Goal: Information Seeking & Learning: Learn about a topic

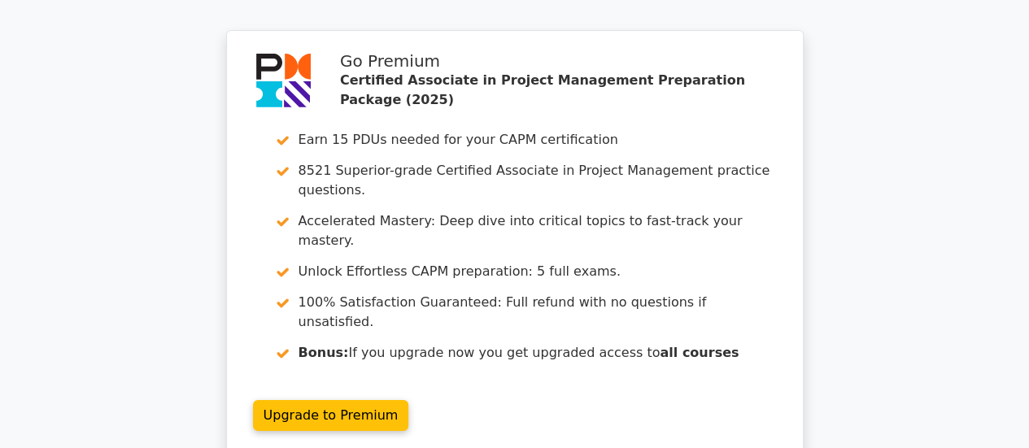
scroll to position [5777, 0]
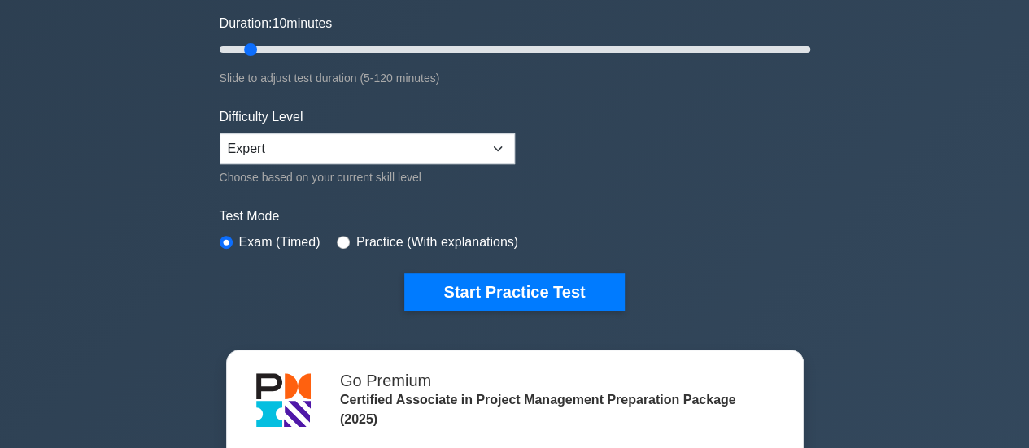
scroll to position [325, 0]
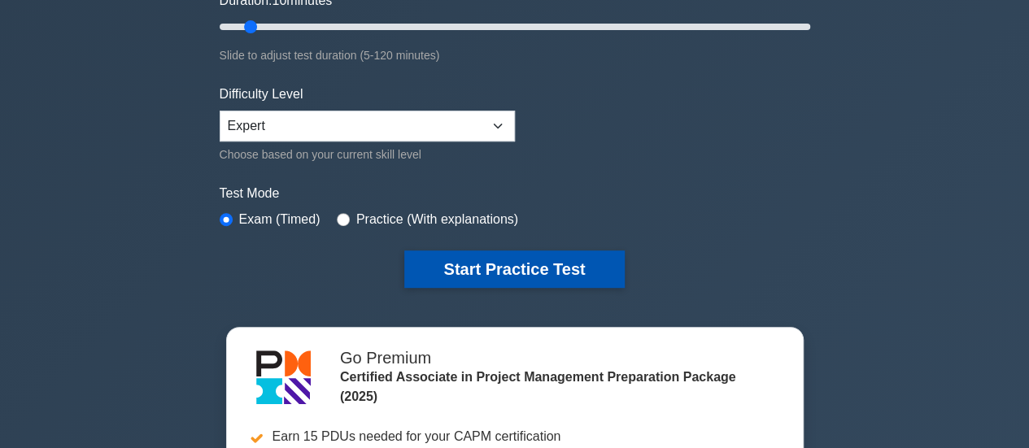
click at [495, 266] on button "Start Practice Test" at bounding box center [514, 269] width 220 height 37
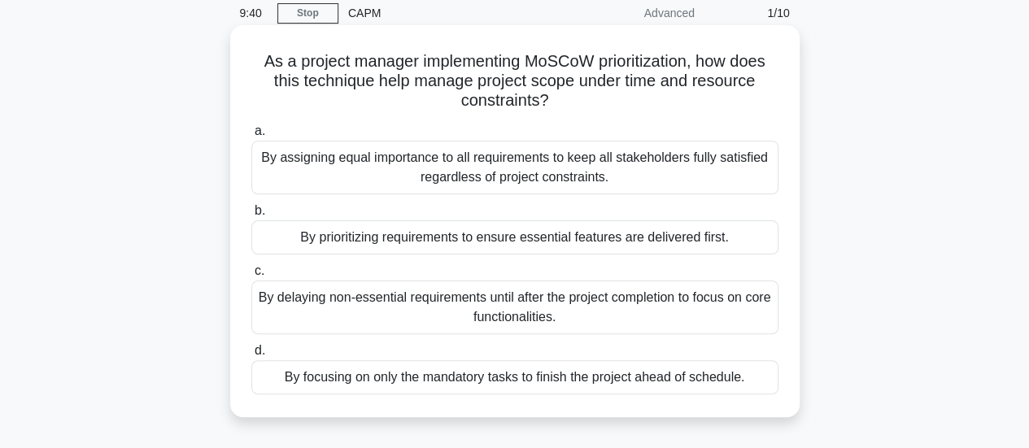
scroll to position [81, 0]
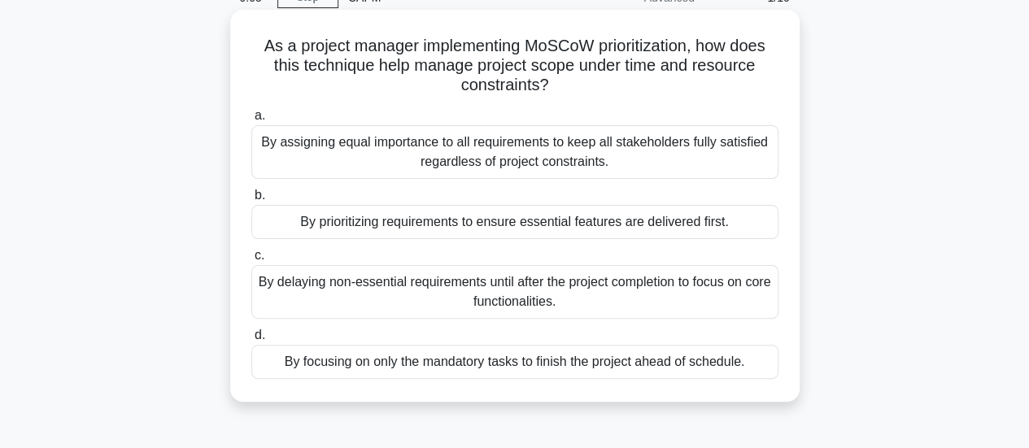
click at [530, 225] on div "By prioritizing requirements to ensure essential features are delivered first." at bounding box center [514, 222] width 527 height 34
click at [251, 201] on input "b. By prioritizing requirements to ensure essential features are delivered firs…" at bounding box center [251, 195] width 0 height 11
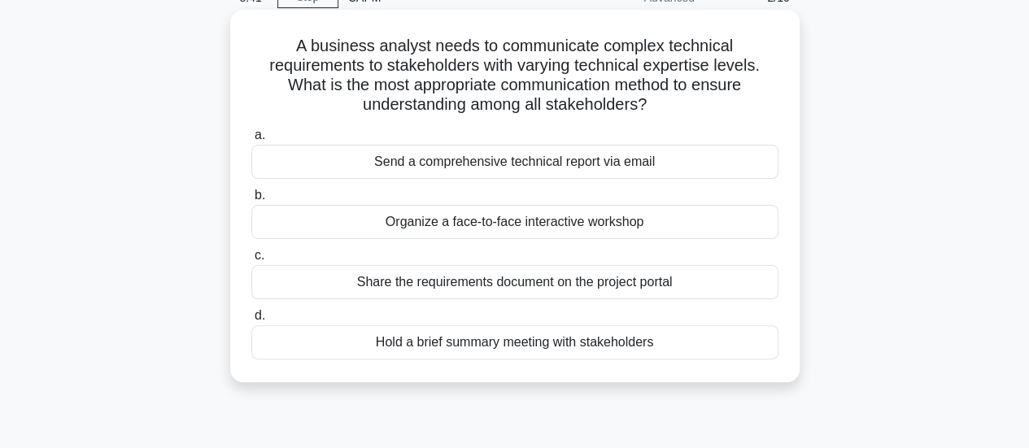
click at [533, 219] on div "Organize a face-to-face interactive workshop" at bounding box center [514, 222] width 527 height 34
click at [251, 201] on input "b. Organize a face-to-face interactive workshop" at bounding box center [251, 195] width 0 height 11
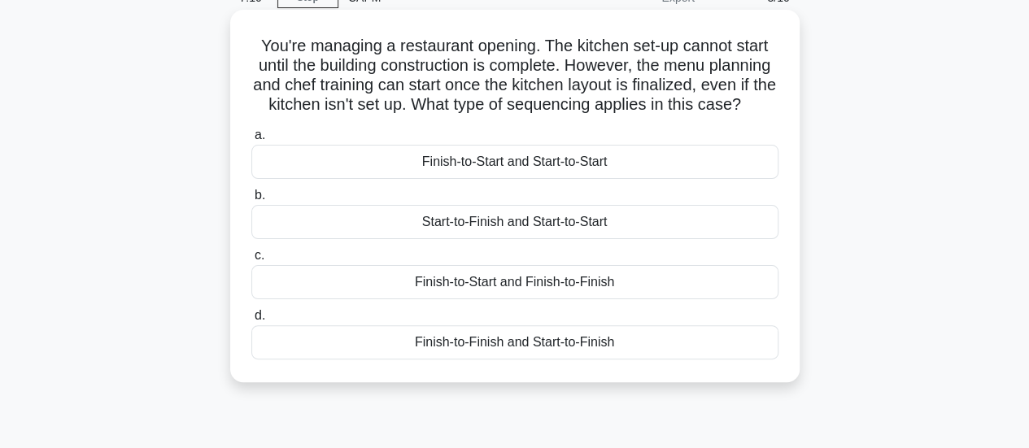
click at [549, 237] on div "Start-to-Finish and Start-to-Start" at bounding box center [514, 222] width 527 height 34
click at [251, 201] on input "b. Start-to-Finish and Start-to-Start" at bounding box center [251, 195] width 0 height 11
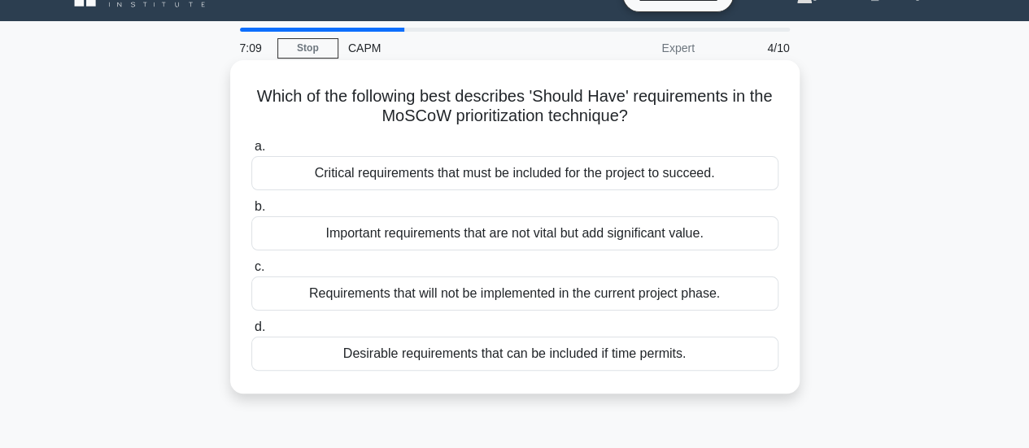
scroll to position [0, 0]
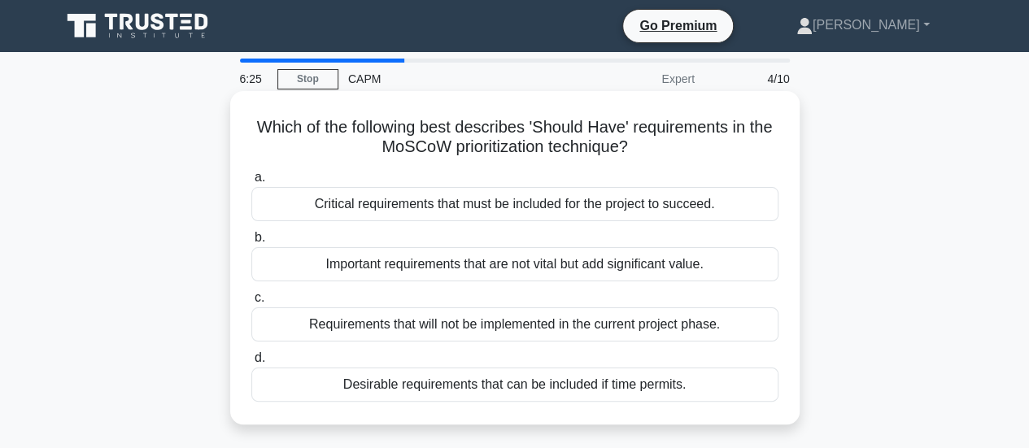
click at [633, 264] on div "Important requirements that are not vital but add significant value." at bounding box center [514, 264] width 527 height 34
click at [251, 243] on input "b. Important requirements that are not vital but add significant value." at bounding box center [251, 238] width 0 height 11
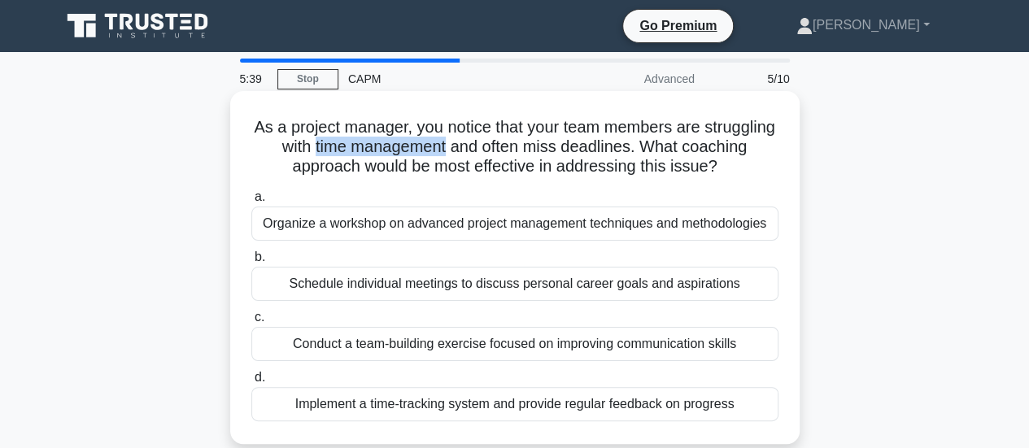
drag, startPoint x: 524, startPoint y: 150, endPoint x: 387, endPoint y: 149, distance: 136.7
click at [387, 149] on h5 "As a project manager, you notice that your team members are struggling with tim…" at bounding box center [515, 147] width 530 height 60
click at [493, 405] on div "Implement a time-tracking system and provide regular feedback on progress" at bounding box center [514, 404] width 527 height 34
click at [251, 383] on input "d. Implement a time-tracking system and provide regular feedback on progress" at bounding box center [251, 378] width 0 height 11
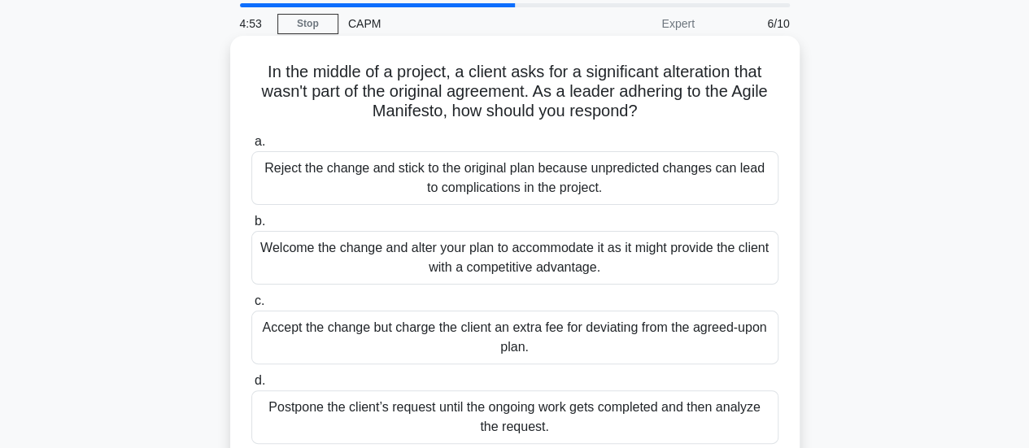
scroll to position [81, 0]
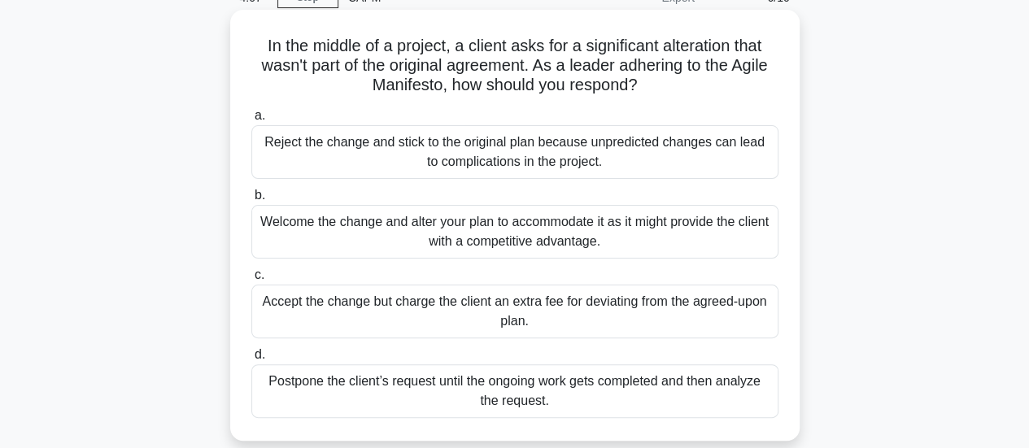
click at [556, 387] on div "Postpone the client’s request until the ongoing work gets completed and then an…" at bounding box center [514, 391] width 527 height 54
click at [251, 360] on input "d. Postpone the client’s request until the ongoing work gets completed and then…" at bounding box center [251, 355] width 0 height 11
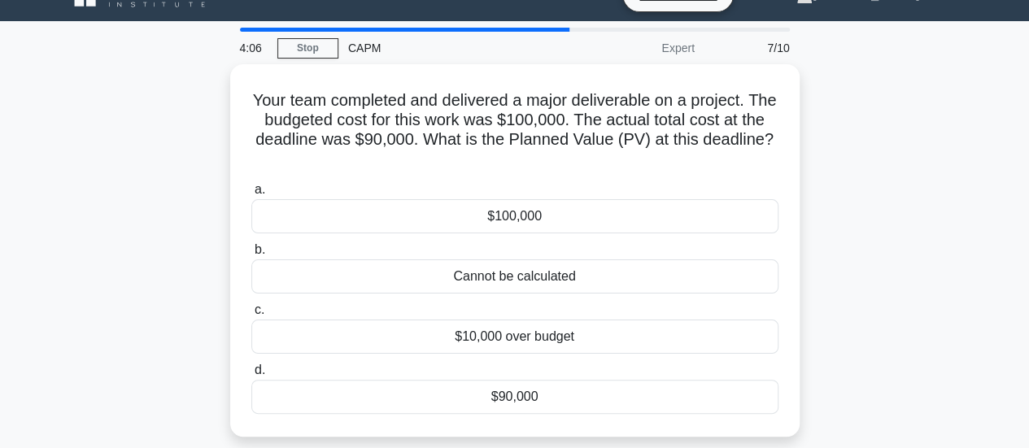
scroll to position [0, 0]
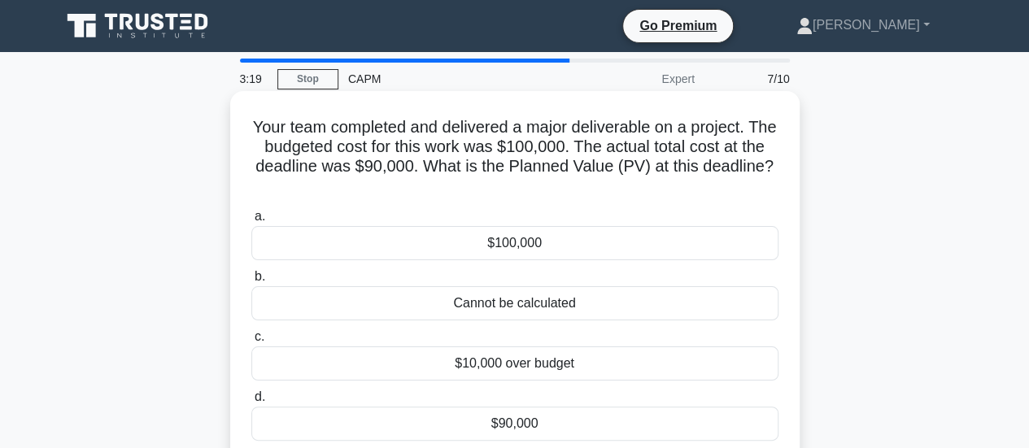
click at [514, 243] on div "$100,000" at bounding box center [514, 243] width 527 height 34
click at [251, 222] on input "a. $100,000" at bounding box center [251, 216] width 0 height 11
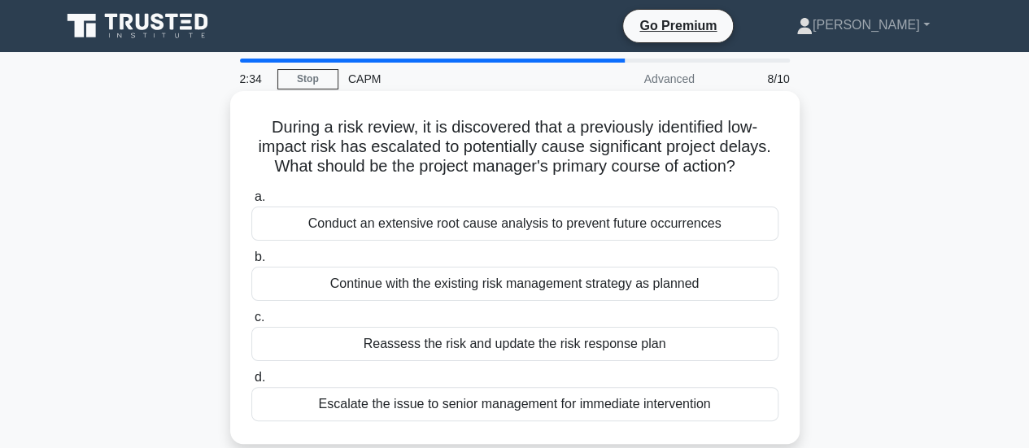
click at [579, 225] on div "Conduct an extensive root cause analysis to prevent future occurrences" at bounding box center [514, 224] width 527 height 34
click at [251, 203] on input "a. Conduct an extensive root cause analysis to prevent future occurrences" at bounding box center [251, 197] width 0 height 11
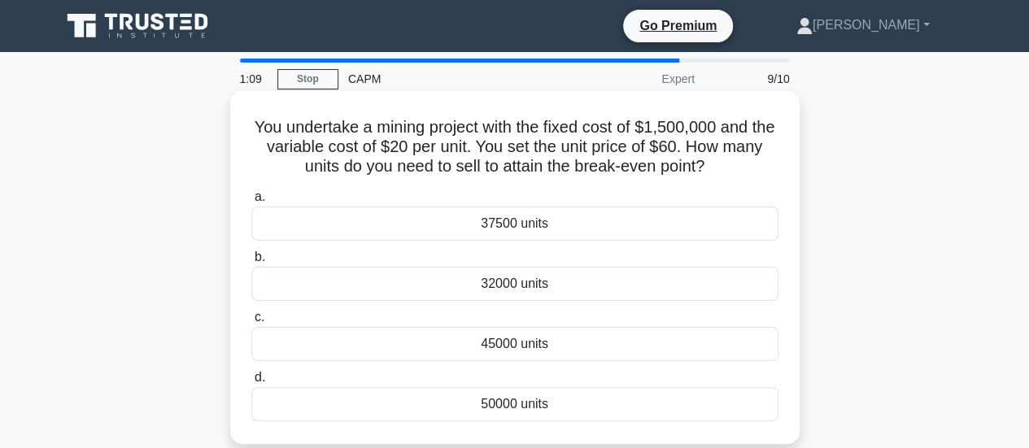
click at [508, 227] on div "37500 units" at bounding box center [514, 224] width 527 height 34
click at [251, 203] on input "a. 37500 units" at bounding box center [251, 197] width 0 height 11
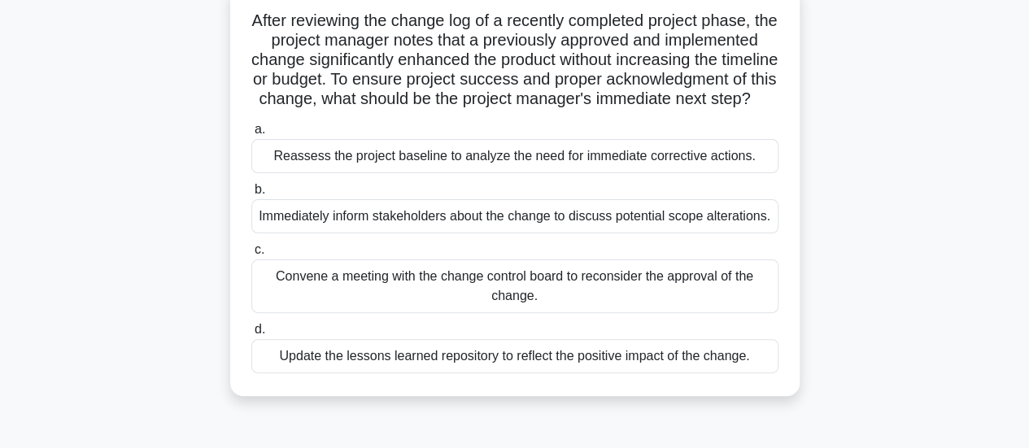
scroll to position [81, 0]
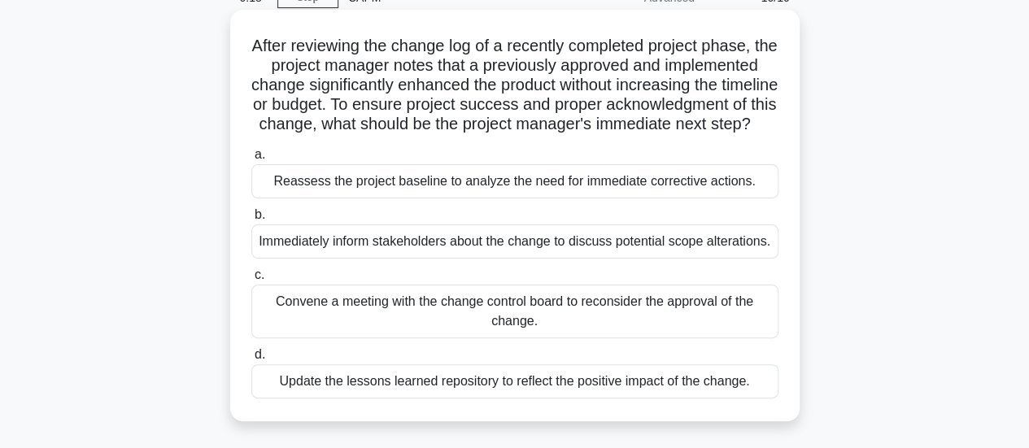
click at [537, 336] on div "Convene a meeting with the change control board to reconsider the approval of t…" at bounding box center [514, 312] width 527 height 54
click at [251, 281] on input "c. Convene a meeting with the change control board to reconsider the approval o…" at bounding box center [251, 275] width 0 height 11
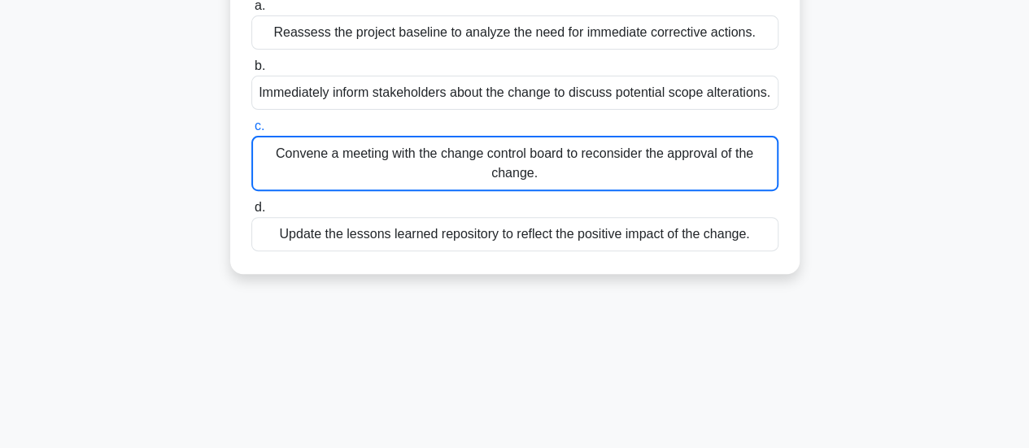
scroll to position [244, 0]
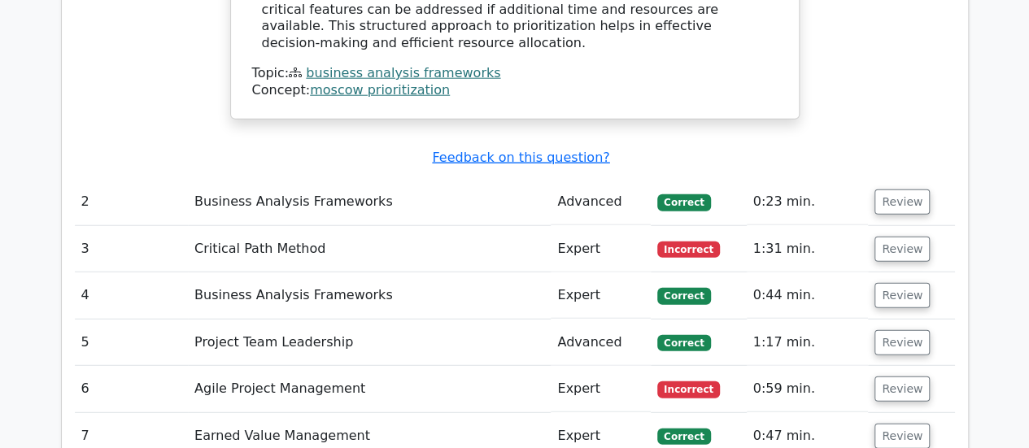
scroll to position [2034, 0]
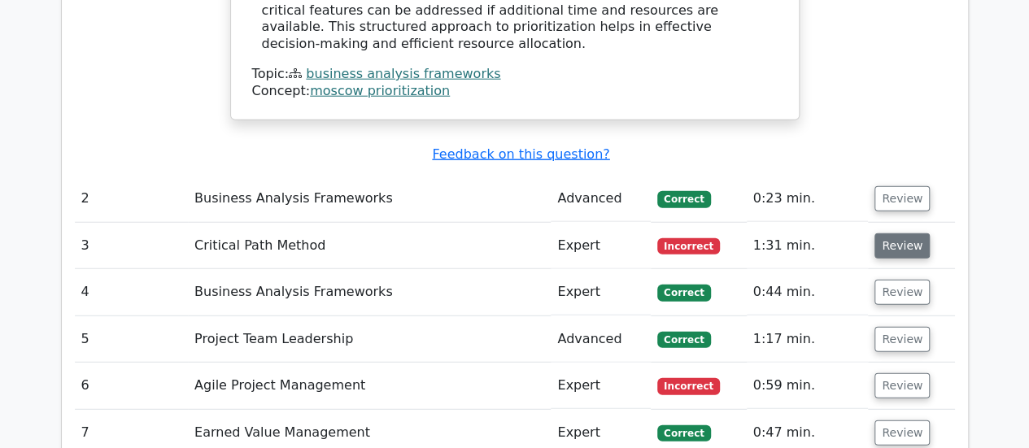
click at [905, 233] on button "Review" at bounding box center [901, 245] width 55 height 25
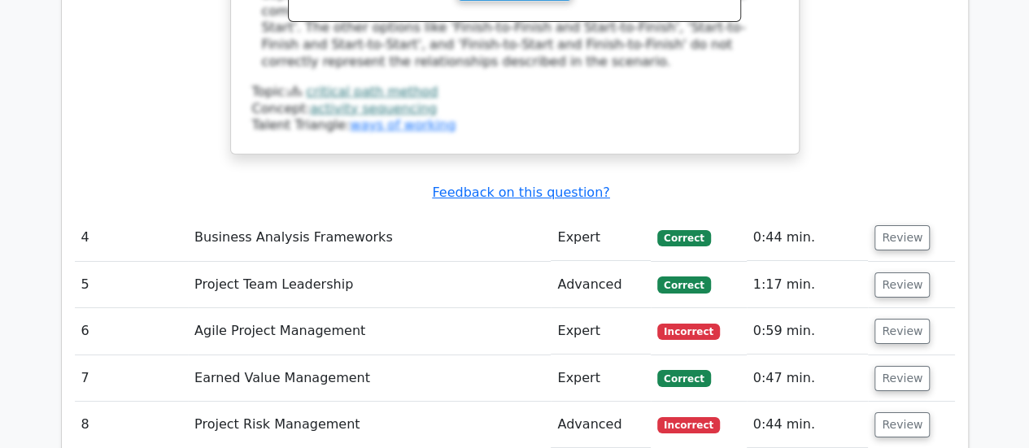
scroll to position [2847, 0]
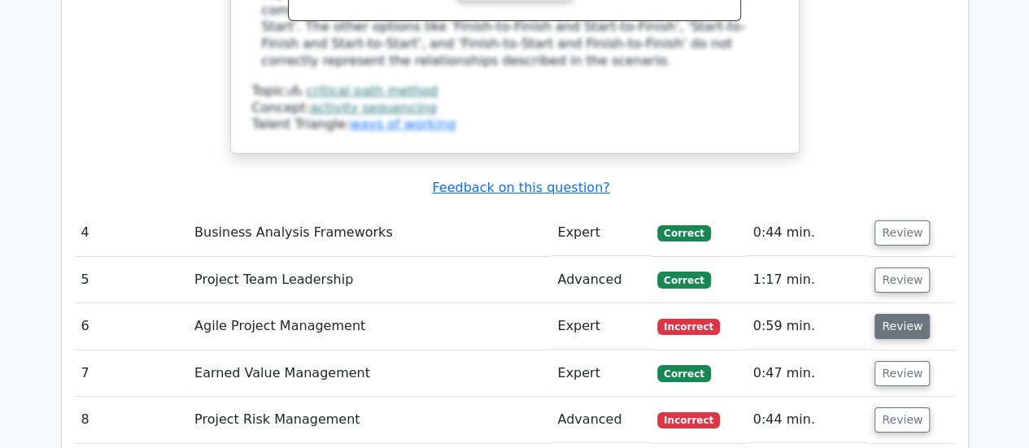
click at [892, 314] on button "Review" at bounding box center [901, 326] width 55 height 25
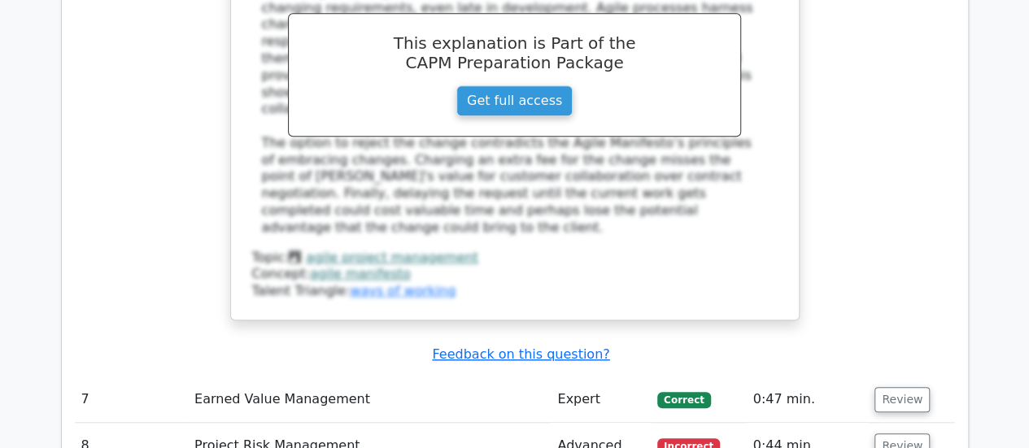
scroll to position [3660, 0]
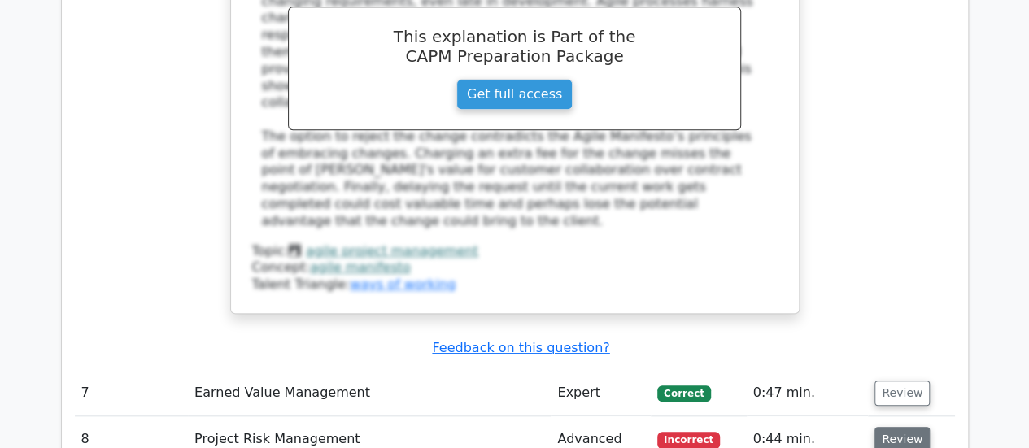
click at [888, 427] on button "Review" at bounding box center [901, 439] width 55 height 25
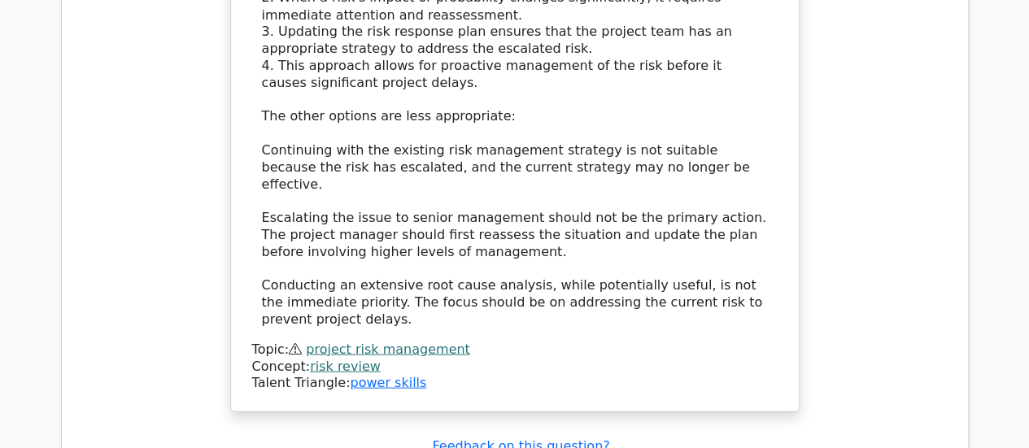
scroll to position [4636, 0]
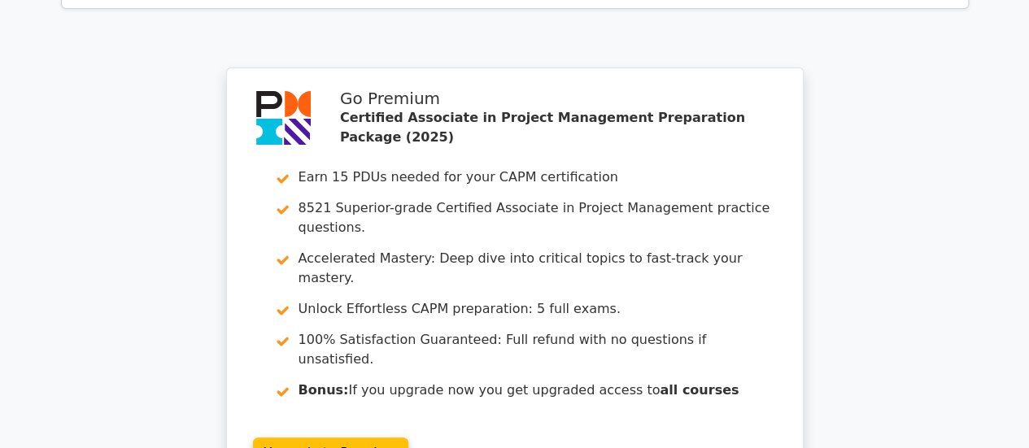
scroll to position [6171, 0]
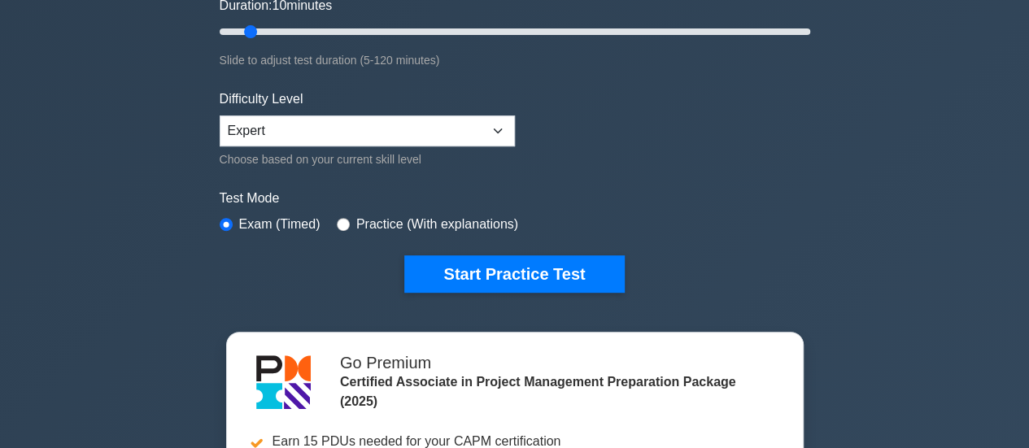
scroll to position [325, 0]
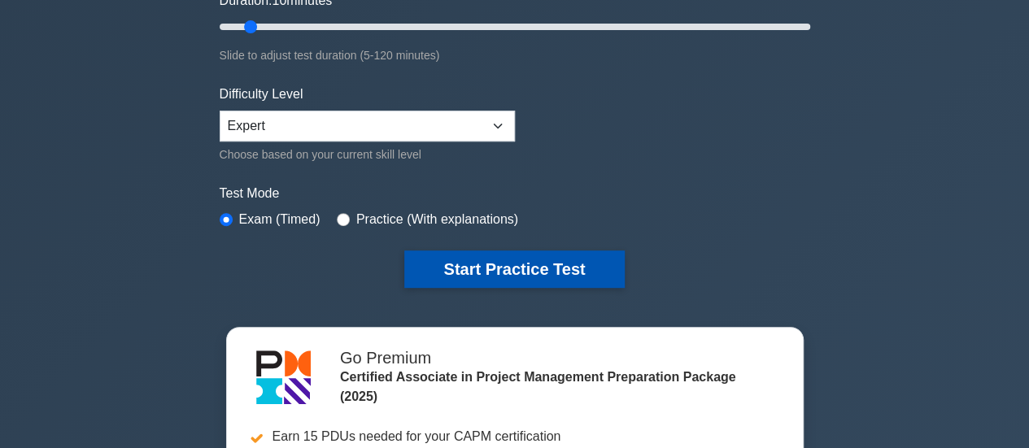
click at [525, 266] on button "Start Practice Test" at bounding box center [514, 269] width 220 height 37
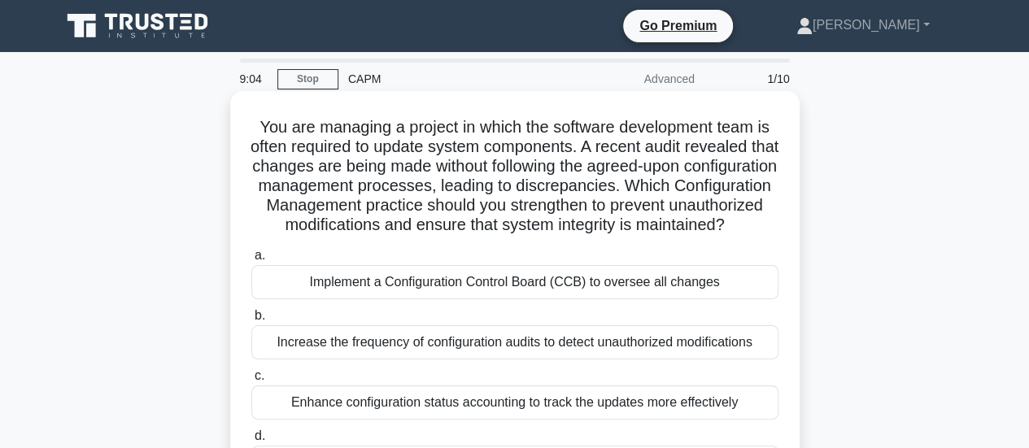
click at [726, 299] on div "Implement a Configuration Control Board (CCB) to oversee all changes" at bounding box center [514, 282] width 527 height 34
click at [251, 261] on input "a. Implement a Configuration Control Board (CCB) to oversee all changes" at bounding box center [251, 256] width 0 height 11
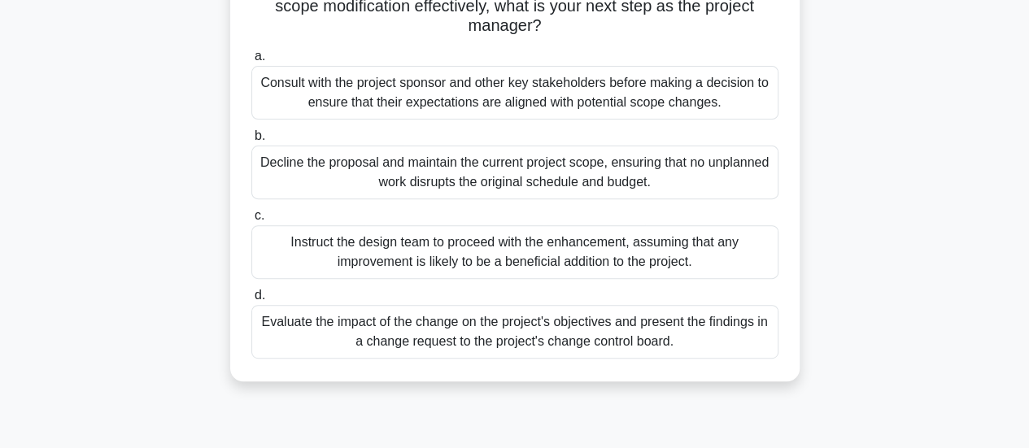
scroll to position [244, 0]
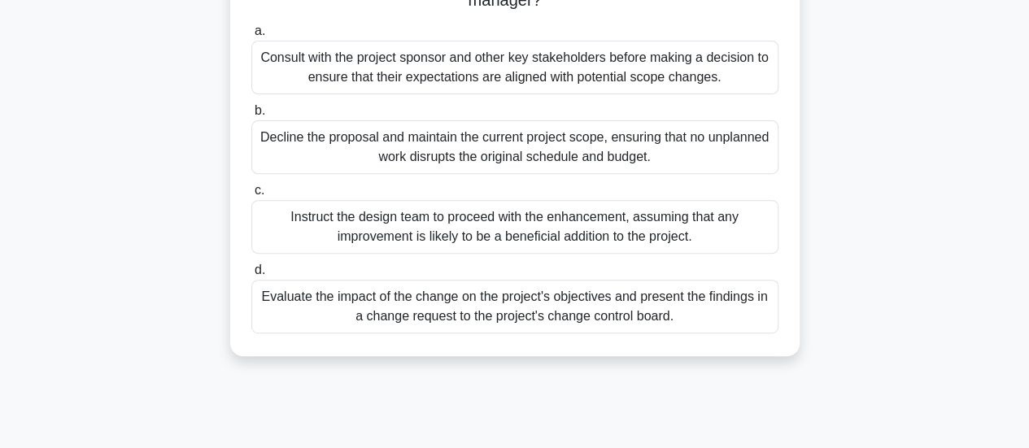
click at [631, 303] on div "Evaluate the impact of the change on the project's objectives and present the f…" at bounding box center [514, 307] width 527 height 54
click at [251, 276] on input "d. Evaluate the impact of the change on the project's objectives and present th…" at bounding box center [251, 270] width 0 height 11
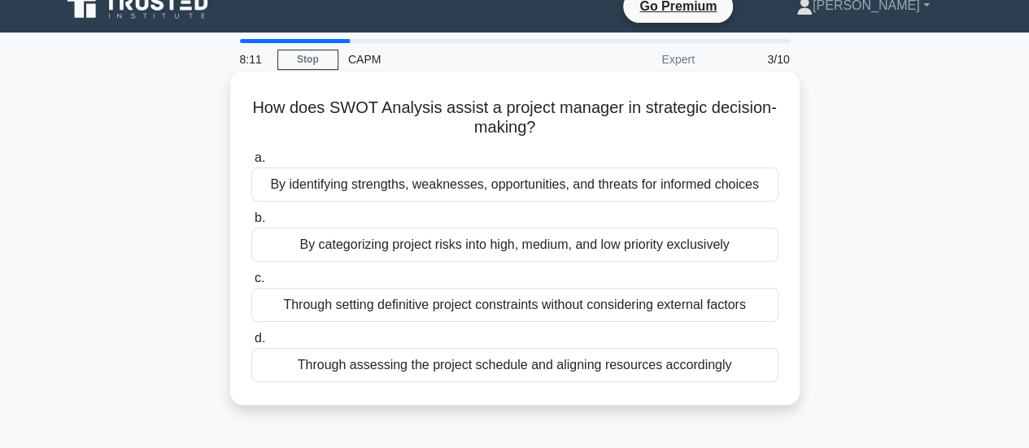
scroll to position [0, 0]
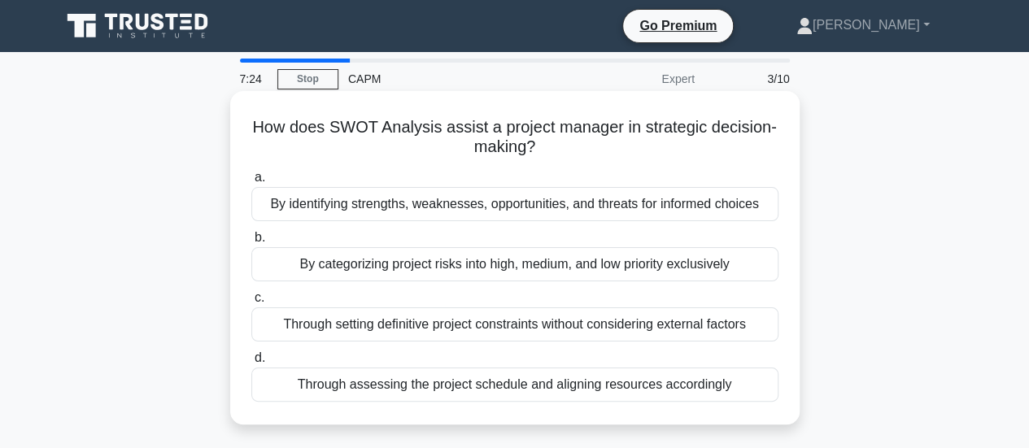
click at [704, 207] on div "By identifying strengths, weaknesses, opportunities, and threats for informed c…" at bounding box center [514, 204] width 527 height 34
click at [251, 183] on input "a. By identifying strengths, weaknesses, opportunities, and threats for informe…" at bounding box center [251, 177] width 0 height 11
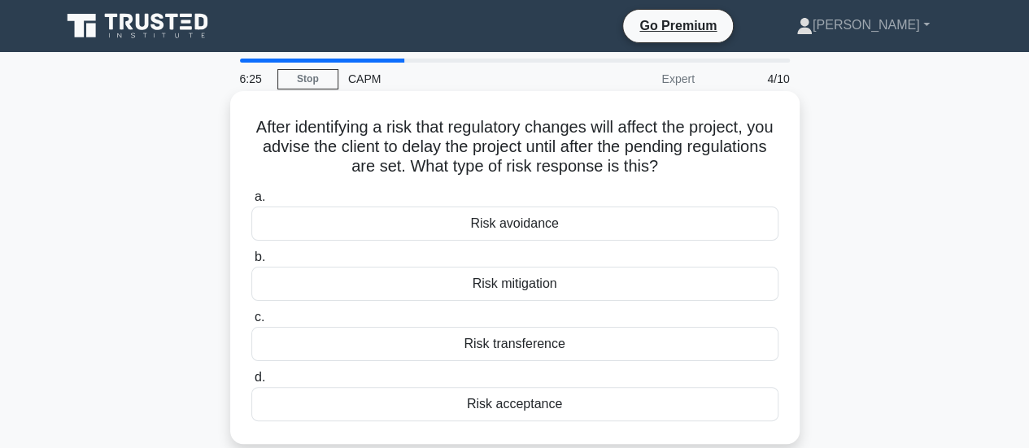
click at [574, 404] on div "Risk acceptance" at bounding box center [514, 404] width 527 height 34
click at [251, 383] on input "d. Risk acceptance" at bounding box center [251, 378] width 0 height 11
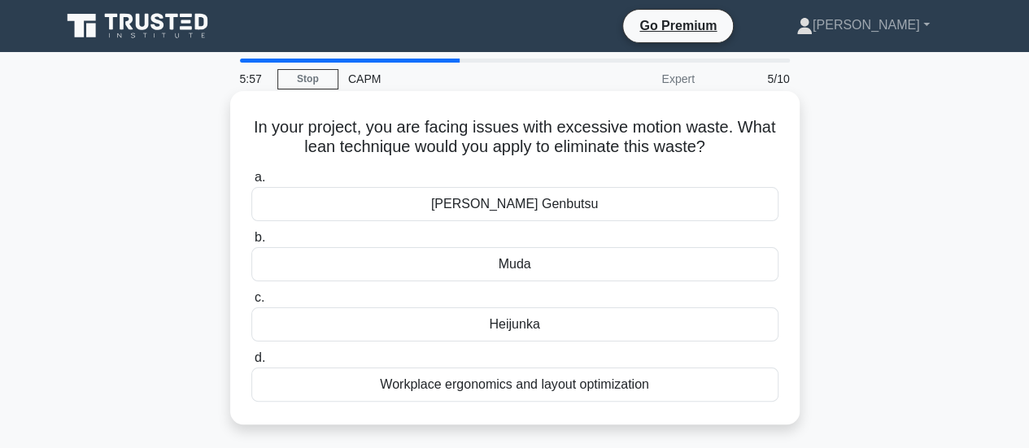
click at [529, 386] on div "Workplace ergonomics and layout optimization" at bounding box center [514, 385] width 527 height 34
click at [251, 364] on input "d. Workplace ergonomics and layout optimization" at bounding box center [251, 358] width 0 height 11
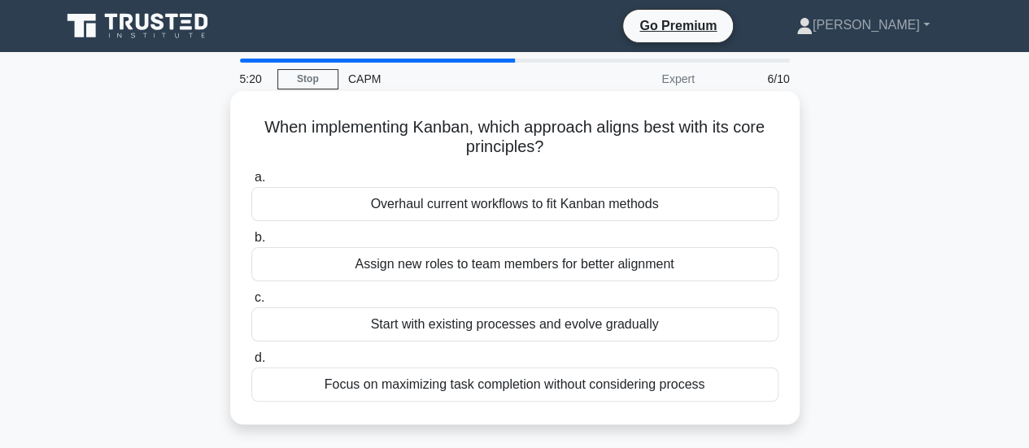
click at [597, 328] on div "Start with existing processes and evolve gradually" at bounding box center [514, 324] width 527 height 34
click at [251, 303] on input "c. Start with existing processes and evolve gradually" at bounding box center [251, 298] width 0 height 11
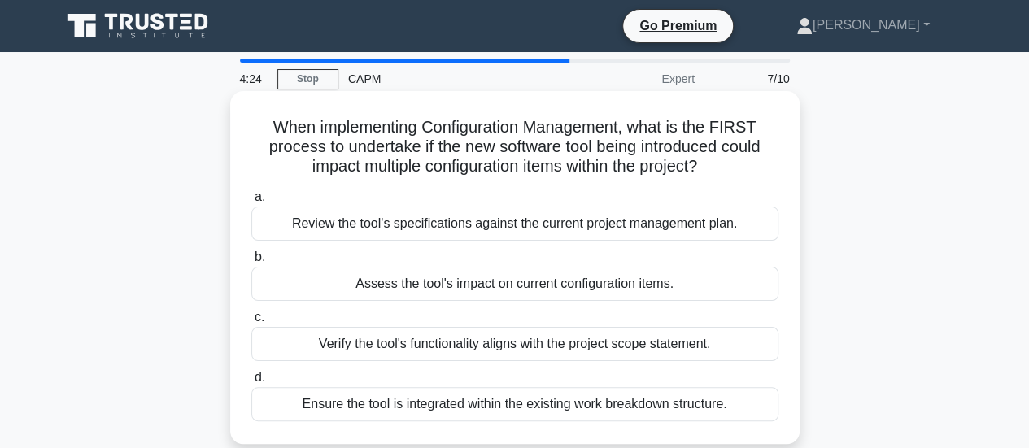
click at [567, 281] on div "Assess the tool's impact on current configuration items." at bounding box center [514, 284] width 527 height 34
click at [251, 263] on input "b. Assess the tool's impact on current configuration items." at bounding box center [251, 257] width 0 height 11
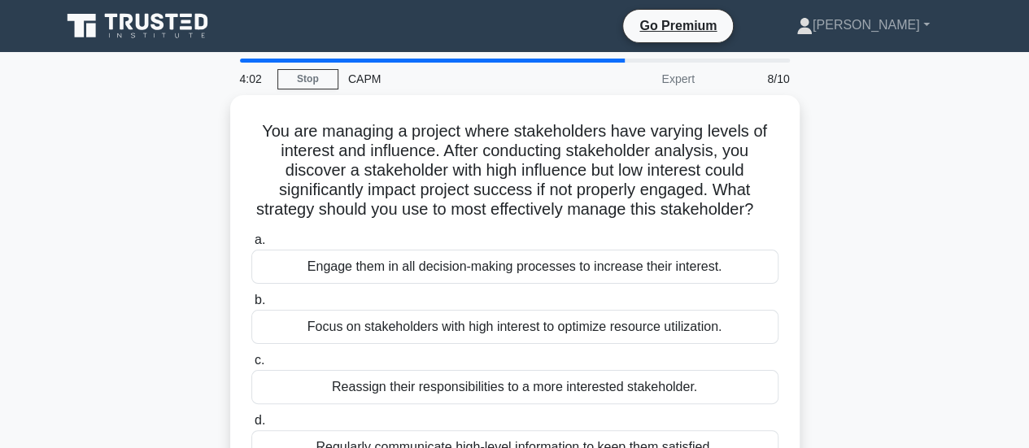
scroll to position [81, 0]
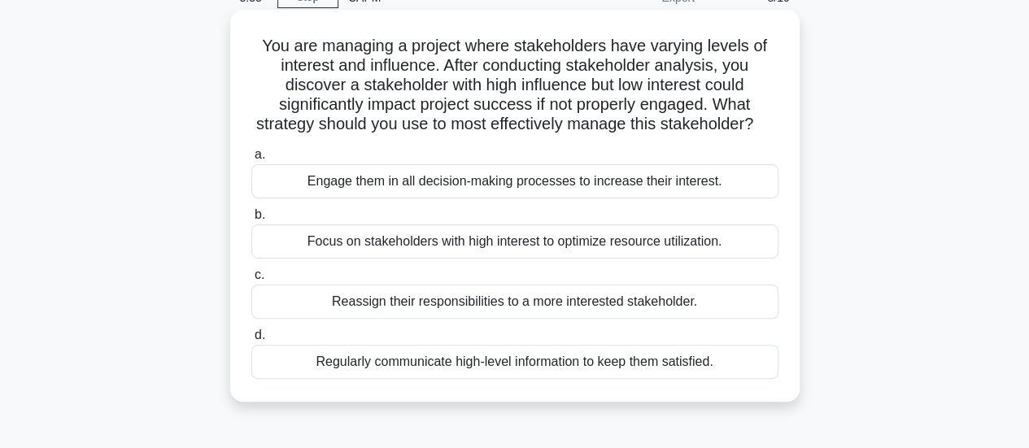
click at [685, 198] on div "Engage them in all decision-making processes to increase their interest." at bounding box center [514, 181] width 527 height 34
click at [251, 160] on input "a. Engage them in all decision-making processes to increase their interest." at bounding box center [251, 155] width 0 height 11
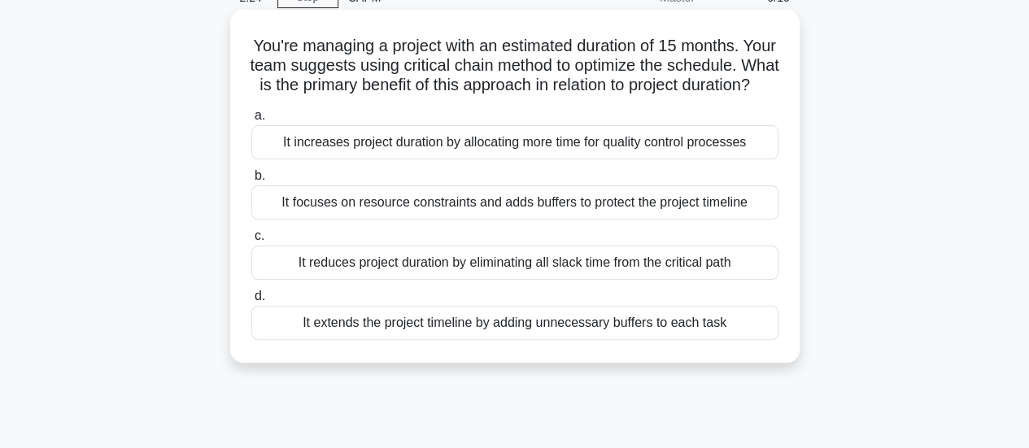
click at [486, 280] on div "It reduces project duration by eliminating all slack time from the critical path" at bounding box center [514, 263] width 527 height 34
click at [251, 242] on input "c. It reduces project duration by eliminating all slack time from the critical …" at bounding box center [251, 236] width 0 height 11
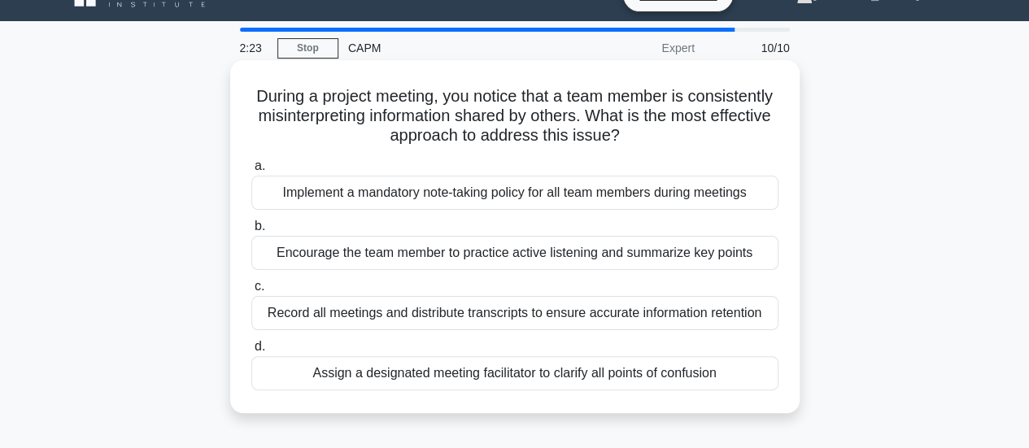
scroll to position [0, 0]
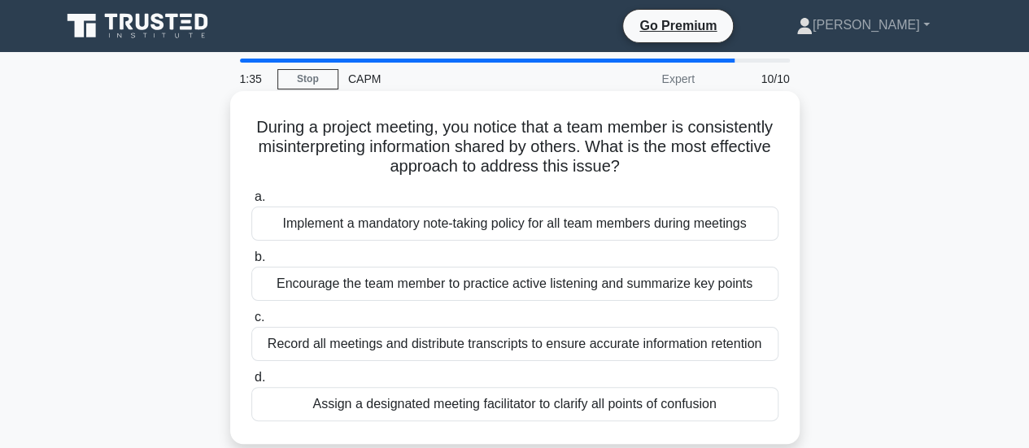
click at [581, 342] on div "Record all meetings and distribute transcripts to ensure accurate information r…" at bounding box center [514, 344] width 527 height 34
click at [251, 323] on input "c. Record all meetings and distribute transcripts to ensure accurate informatio…" at bounding box center [251, 317] width 0 height 11
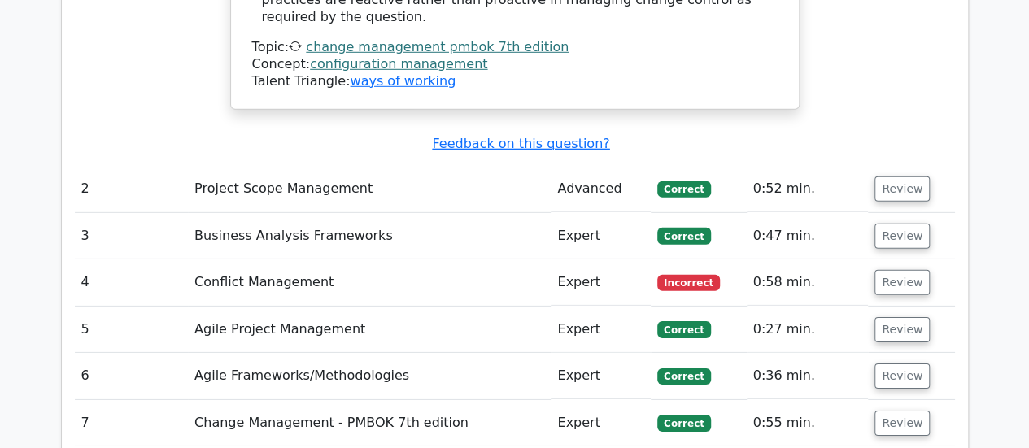
scroll to position [2359, 0]
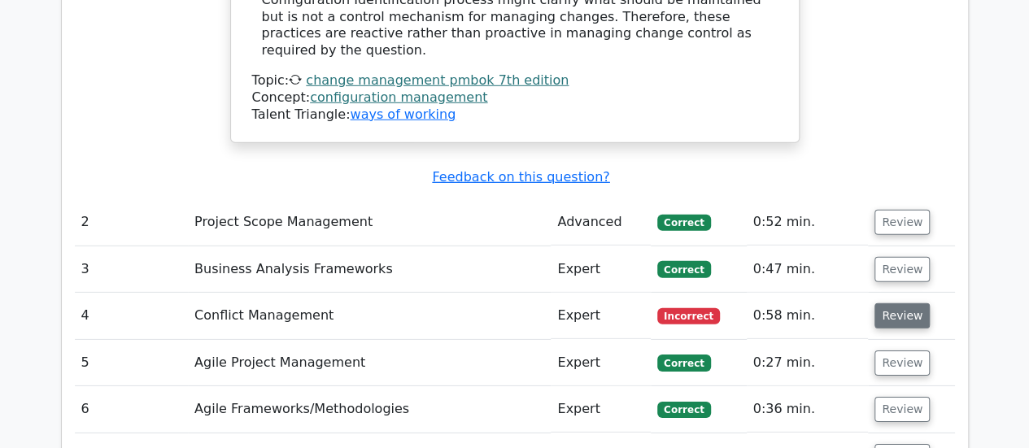
click at [891, 303] on button "Review" at bounding box center [901, 315] width 55 height 25
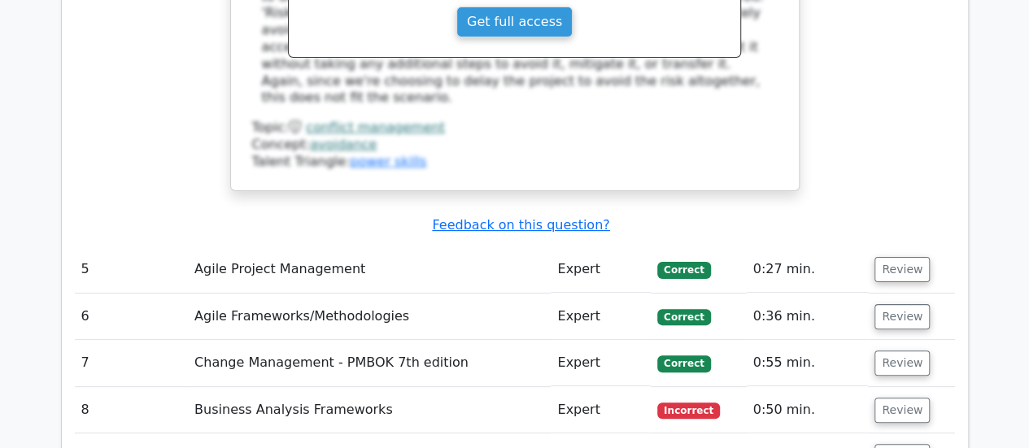
scroll to position [3172, 0]
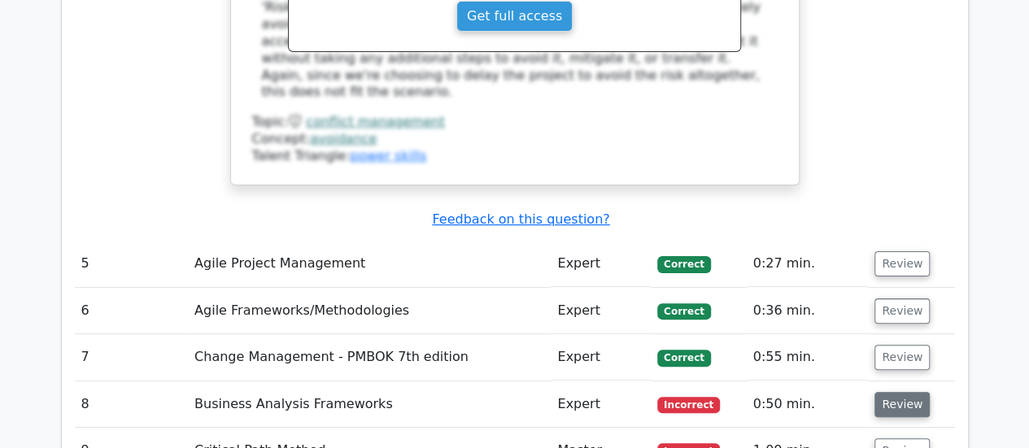
click at [901, 392] on button "Review" at bounding box center [901, 404] width 55 height 25
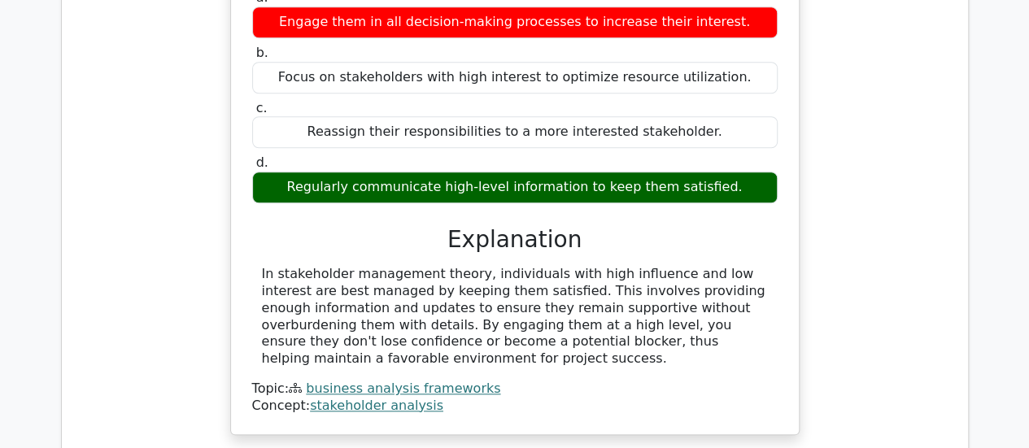
scroll to position [3823, 0]
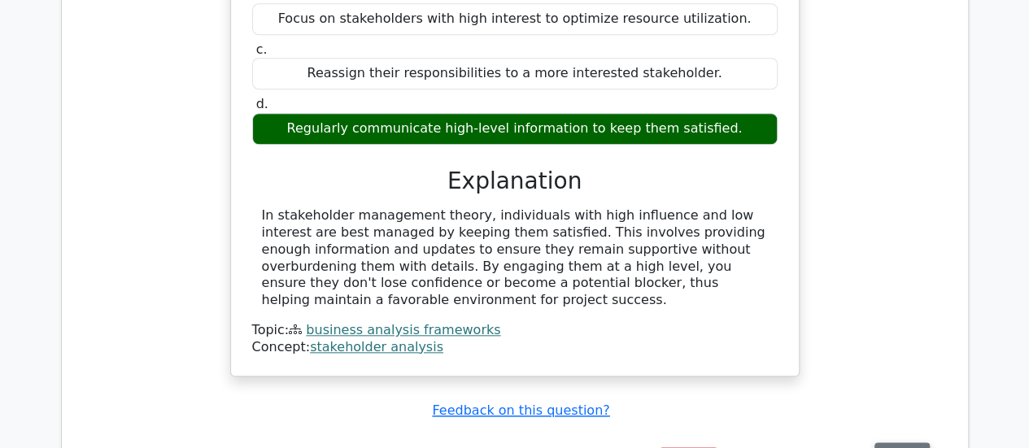
click at [894, 442] on button "Review" at bounding box center [901, 454] width 55 height 25
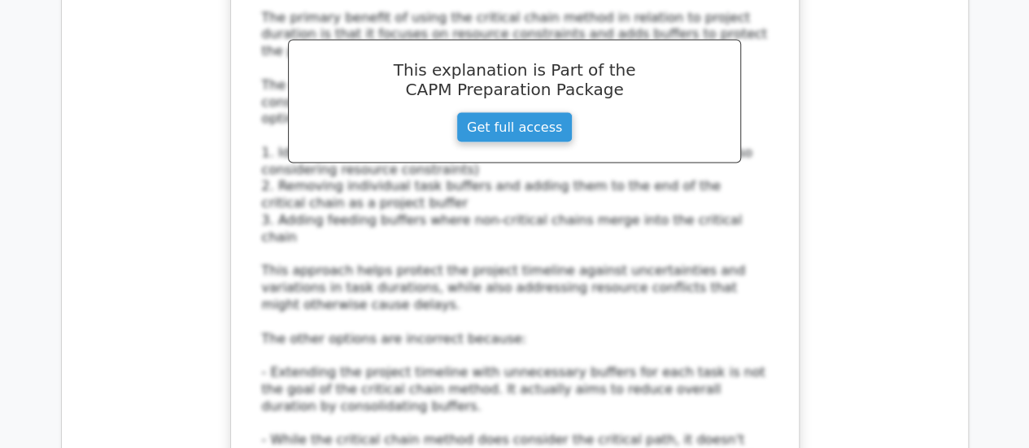
scroll to position [4799, 0]
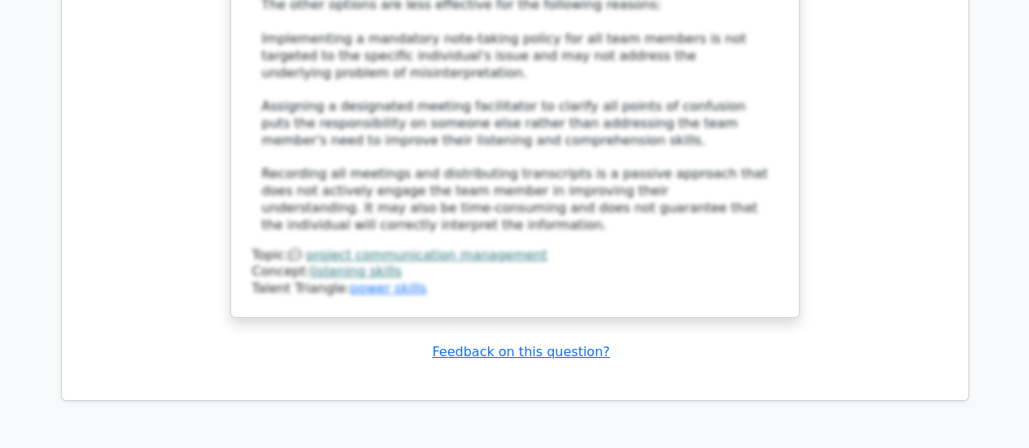
scroll to position [6345, 0]
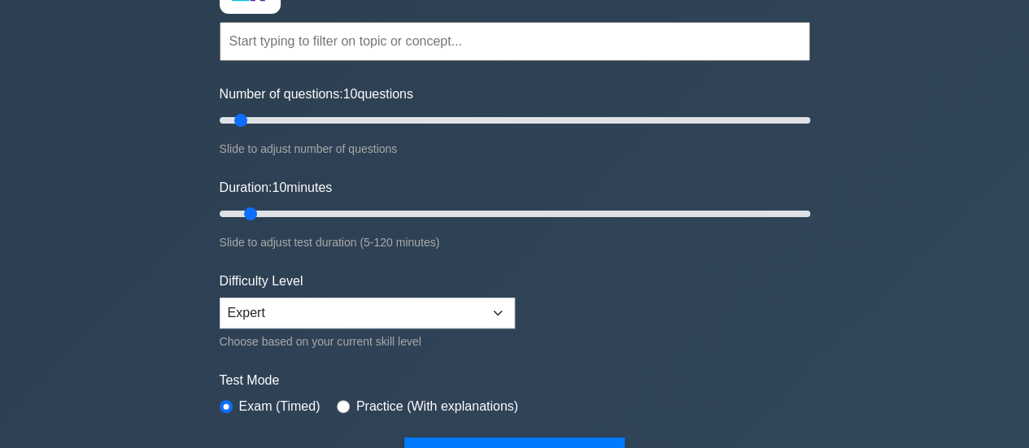
scroll to position [244, 0]
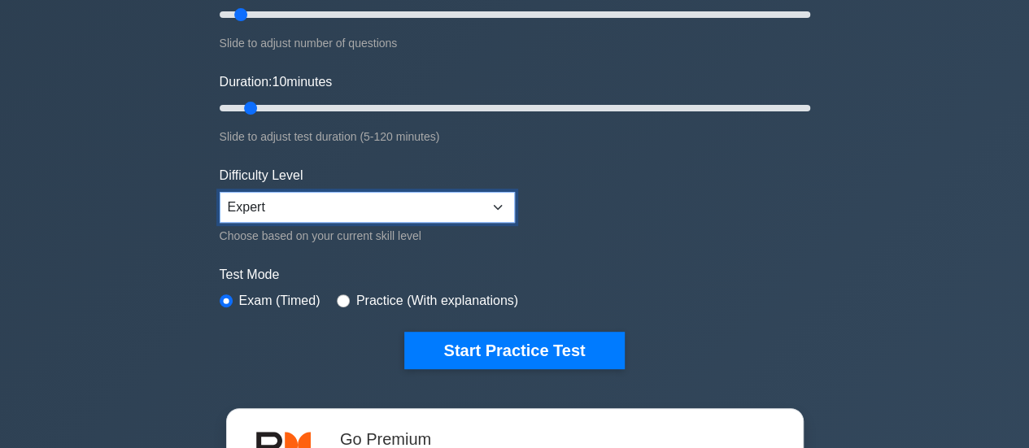
click at [495, 203] on select "Beginner Intermediate Expert" at bounding box center [367, 207] width 295 height 31
click at [772, 215] on form "Topics Project Scope Management Project Time Management Project Cost Management…" at bounding box center [515, 118] width 591 height 503
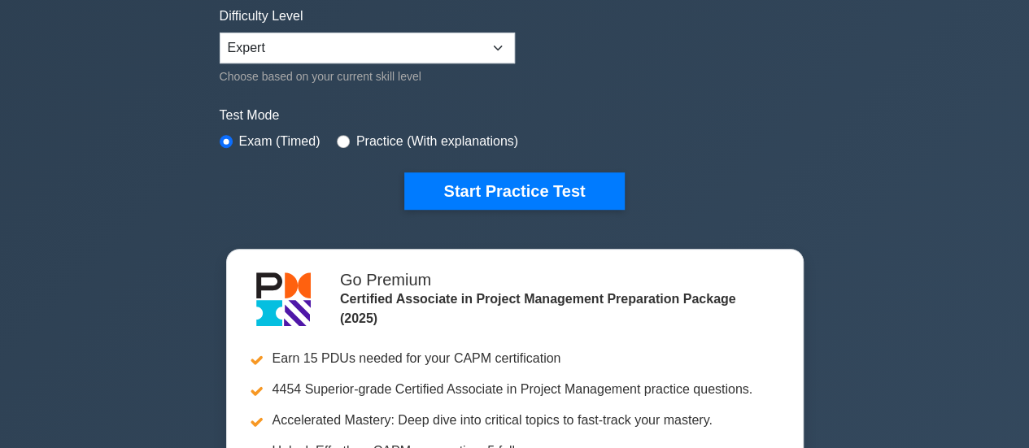
scroll to position [407, 0]
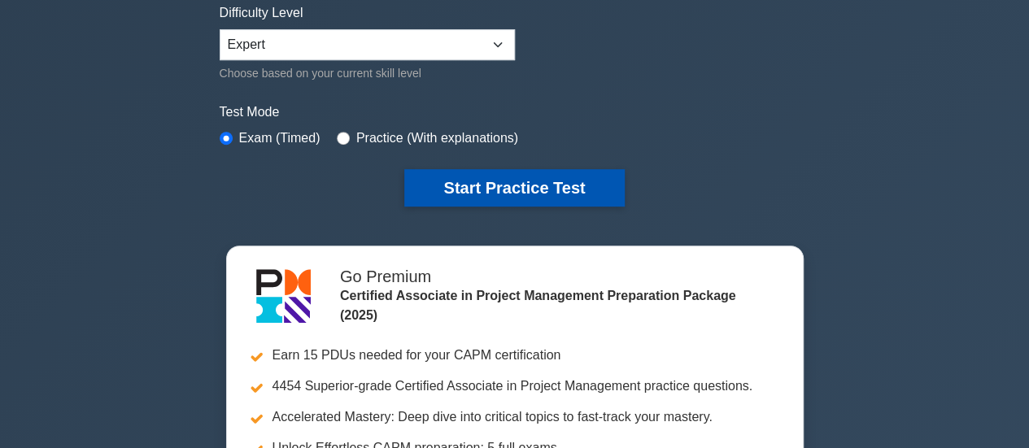
click at [513, 188] on button "Start Practice Test" at bounding box center [514, 187] width 220 height 37
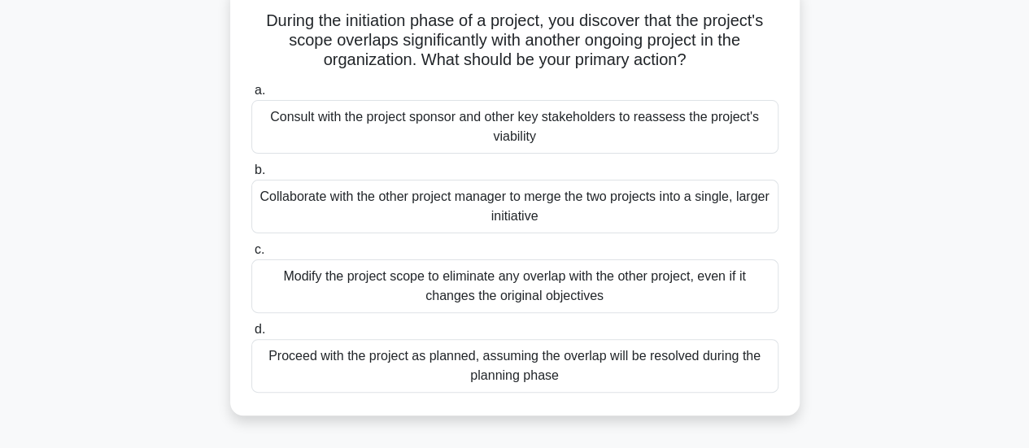
scroll to position [81, 0]
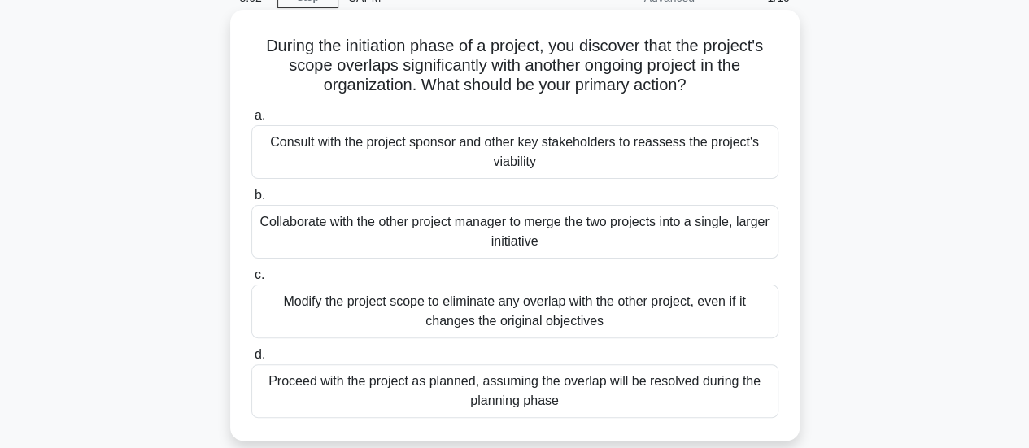
click at [541, 149] on div "Consult with the project sponsor and other key stakeholders to reassess the pro…" at bounding box center [514, 152] width 527 height 54
click at [251, 121] on input "a. Consult with the project sponsor and other key stakeholders to reassess the …" at bounding box center [251, 116] width 0 height 11
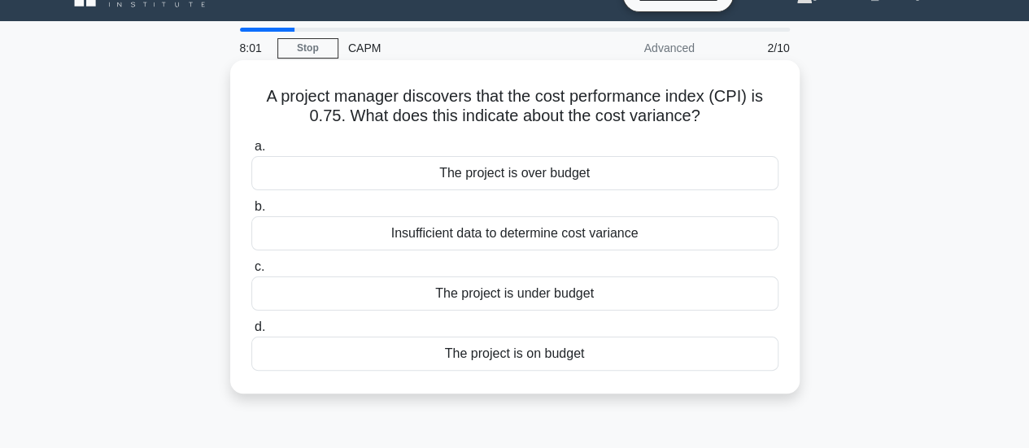
scroll to position [0, 0]
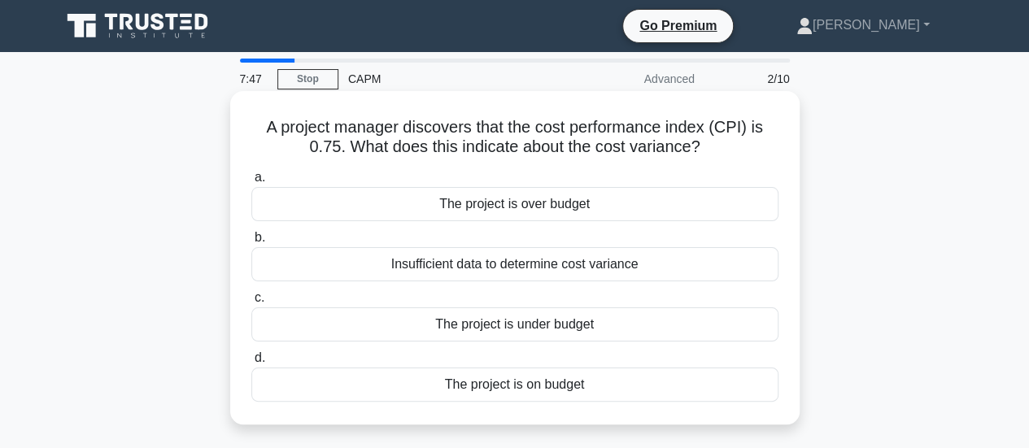
click at [524, 206] on div "The project is over budget" at bounding box center [514, 204] width 527 height 34
click at [251, 183] on input "a. The project is over budget" at bounding box center [251, 177] width 0 height 11
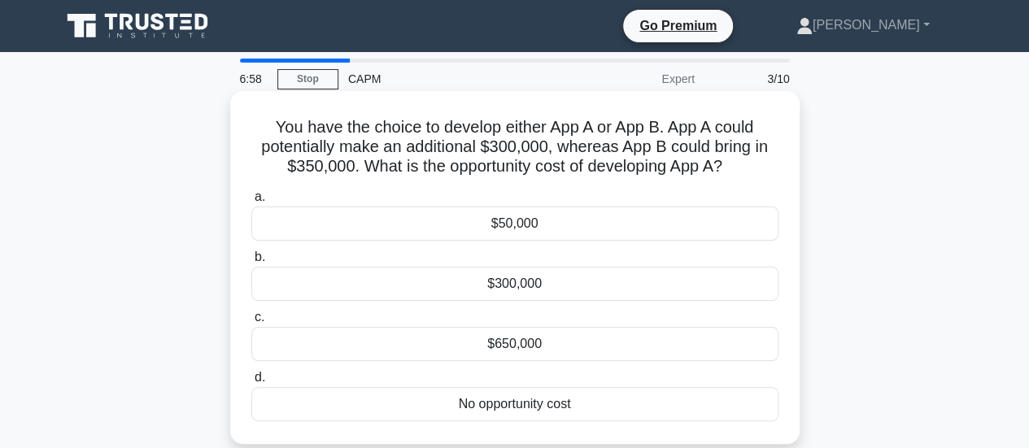
click at [520, 282] on div "$300,000" at bounding box center [514, 284] width 527 height 34
click at [251, 263] on input "b. $300,000" at bounding box center [251, 257] width 0 height 11
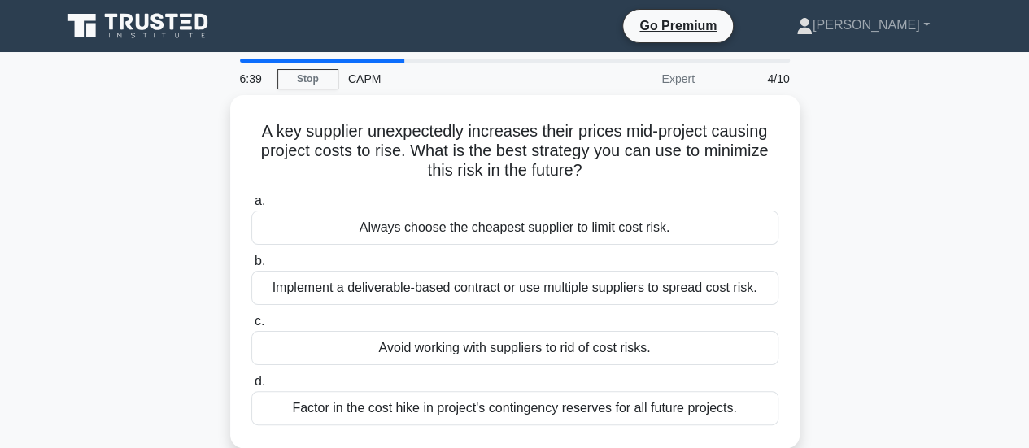
scroll to position [81, 0]
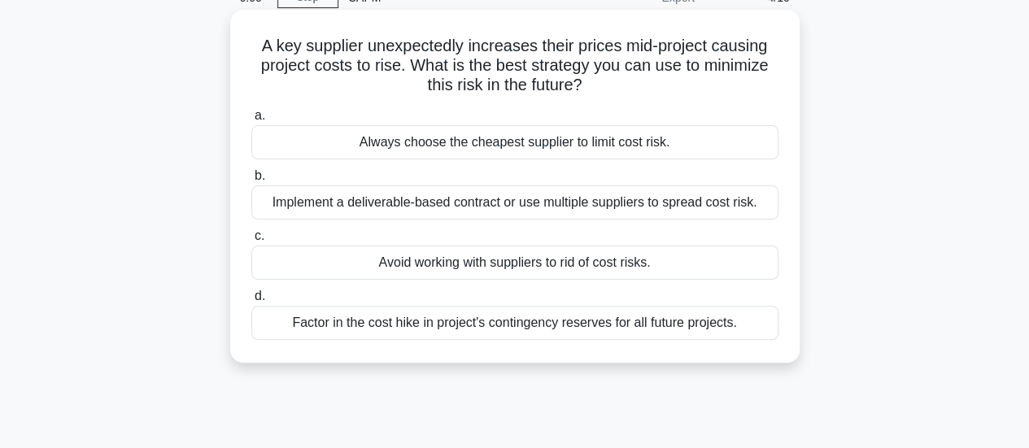
click at [525, 326] on div "Factor in the cost hike in project's contingency reserves for all future projec…" at bounding box center [514, 323] width 527 height 34
click at [251, 302] on input "d. Factor in the cost hike in project's contingency reserves for all future pro…" at bounding box center [251, 296] width 0 height 11
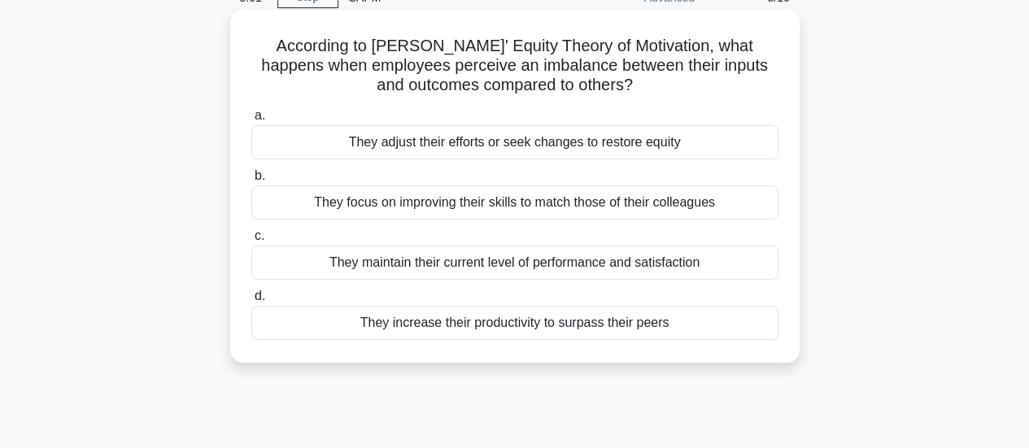
click at [504, 143] on div "They adjust their efforts or seek changes to restore equity" at bounding box center [514, 142] width 527 height 34
click at [251, 121] on input "a. They adjust their efforts or seek changes to restore equity" at bounding box center [251, 116] width 0 height 11
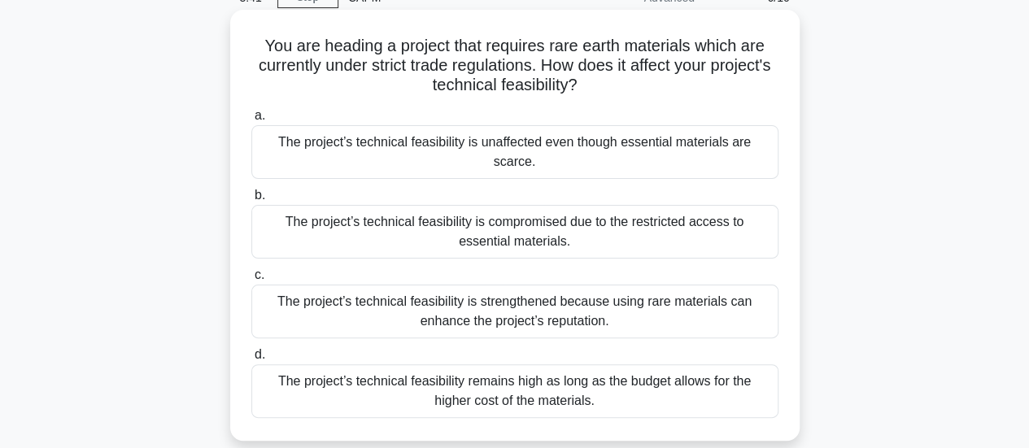
click at [536, 137] on div "The project’s technical feasibility is unaffected even though essential materia…" at bounding box center [514, 152] width 527 height 54
click at [251, 121] on input "a. The project’s technical feasibility is unaffected even though essential mate…" at bounding box center [251, 116] width 0 height 11
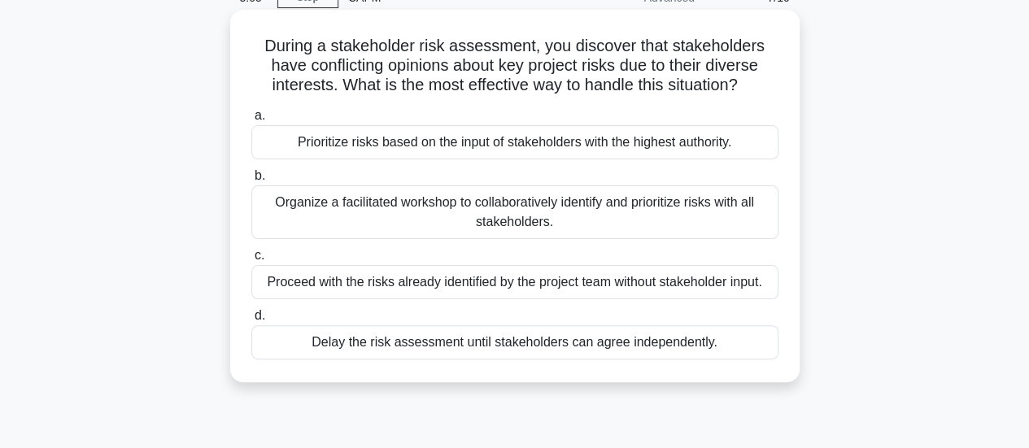
click at [512, 211] on div "Organize a facilitated workshop to collaboratively identify and prioritize risk…" at bounding box center [514, 212] width 527 height 54
click at [251, 181] on input "b. Organize a facilitated workshop to collaboratively identify and prioritize r…" at bounding box center [251, 176] width 0 height 11
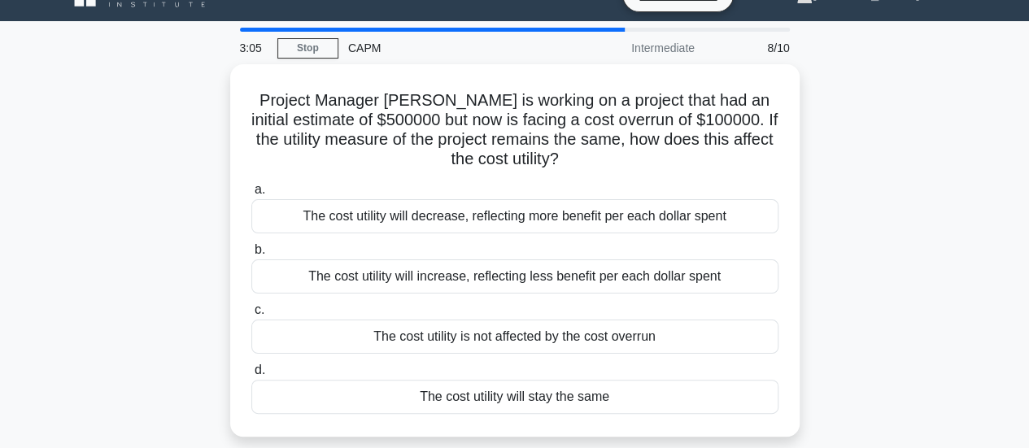
scroll to position [0, 0]
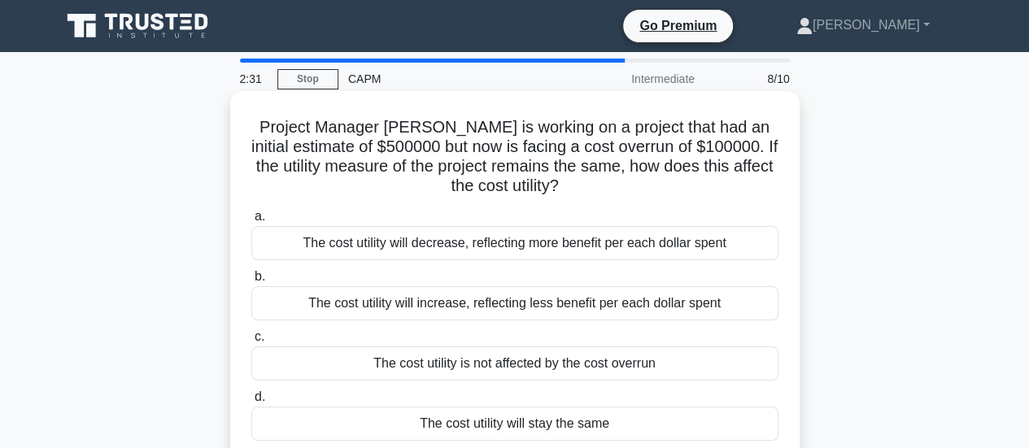
click at [469, 305] on div "The cost utility will increase, reflecting less benefit per each dollar spent" at bounding box center [514, 303] width 527 height 34
click at [251, 282] on input "b. The cost utility will increase, reflecting less benefit per each dollar spent" at bounding box center [251, 277] width 0 height 11
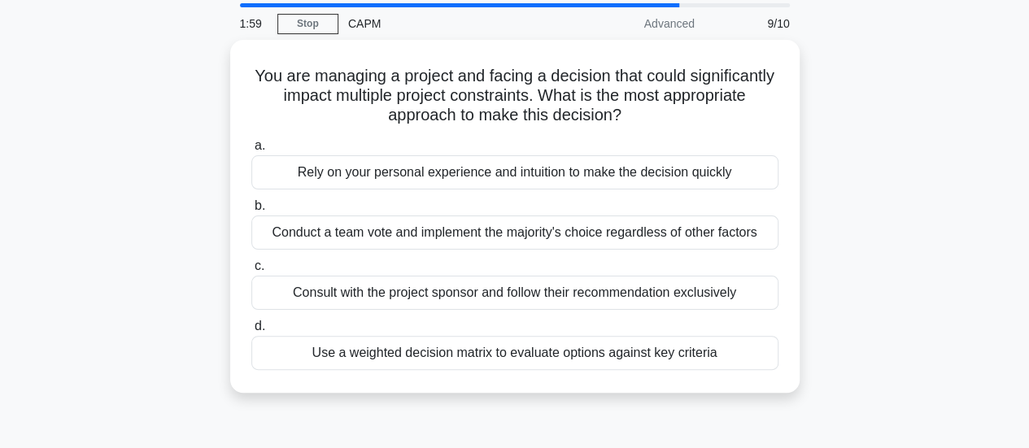
scroll to position [81, 0]
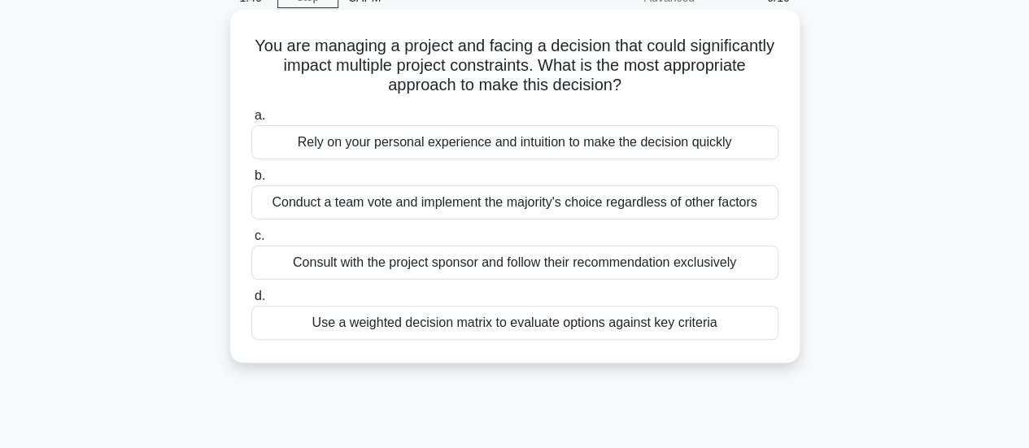
click at [487, 323] on div "Use a weighted decision matrix to evaluate options against key criteria" at bounding box center [514, 323] width 527 height 34
click at [251, 302] on input "d. Use a weighted decision matrix to evaluate options against key criteria" at bounding box center [251, 296] width 0 height 11
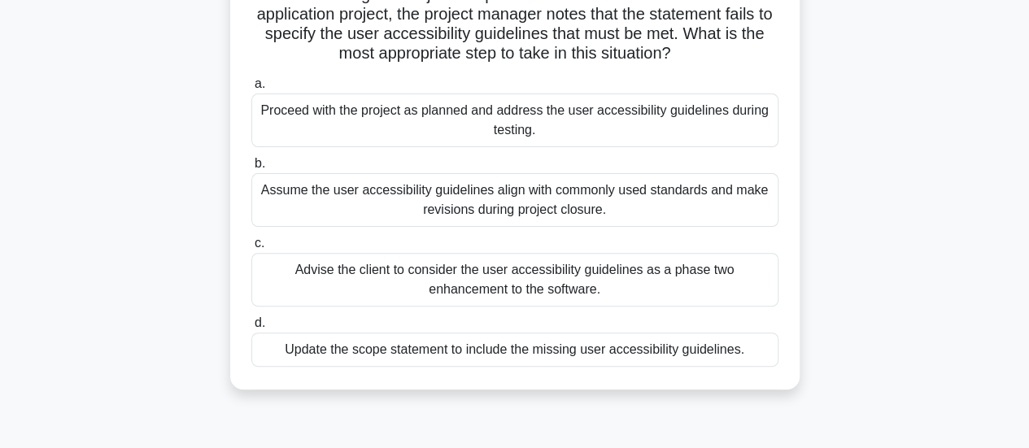
scroll to position [163, 0]
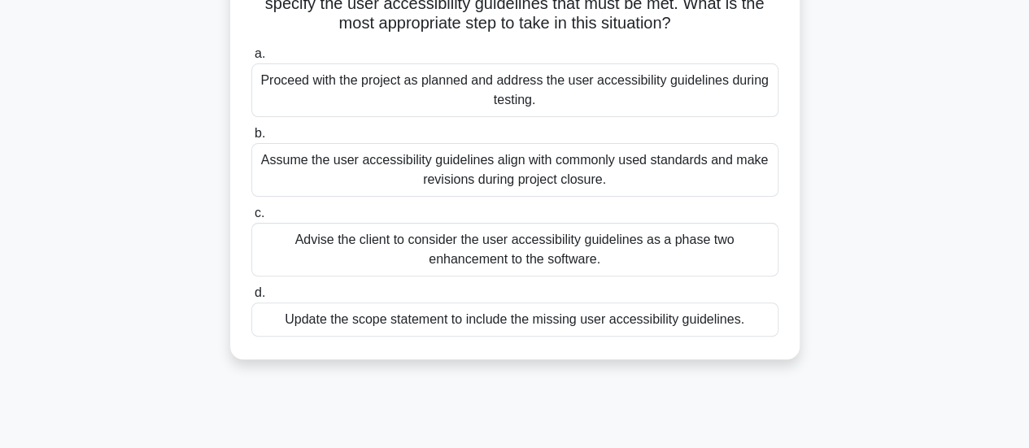
click at [470, 238] on div "Advise the client to consider the user accessibility guidelines as a phase two …" at bounding box center [514, 250] width 527 height 54
click at [251, 219] on input "c. Advise the client to consider the user accessibility guidelines as a phase t…" at bounding box center [251, 213] width 0 height 11
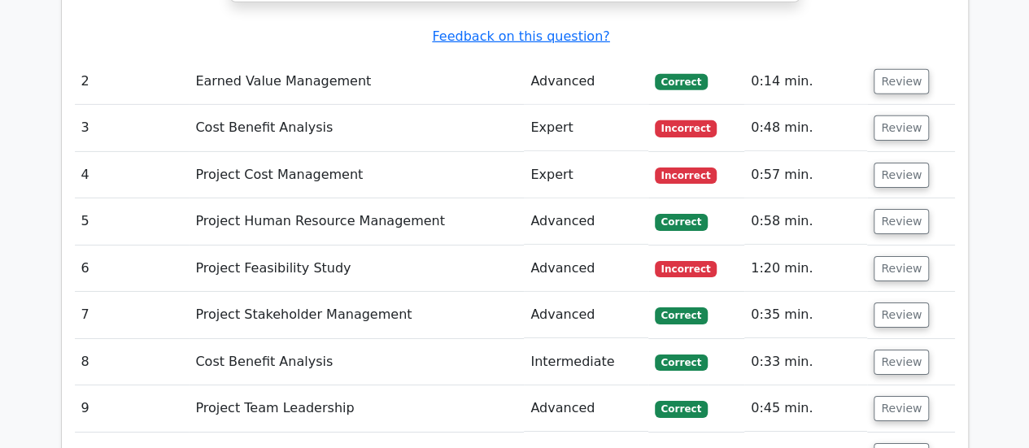
scroll to position [2603, 0]
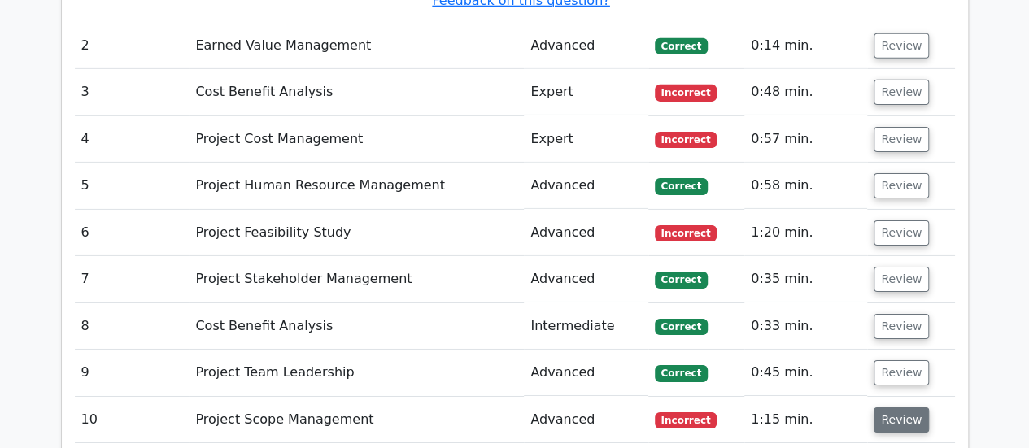
click at [905, 408] on button "Review" at bounding box center [901, 420] width 55 height 25
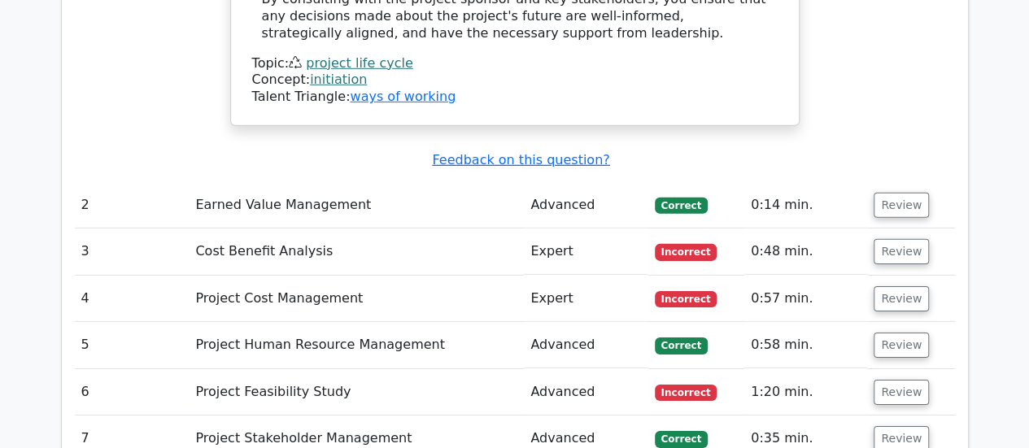
scroll to position [2440, 0]
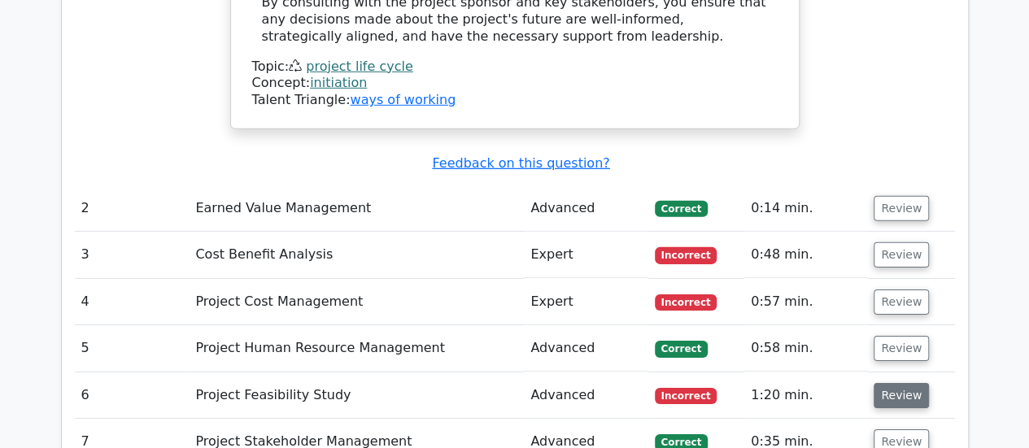
click at [903, 383] on button "Review" at bounding box center [901, 395] width 55 height 25
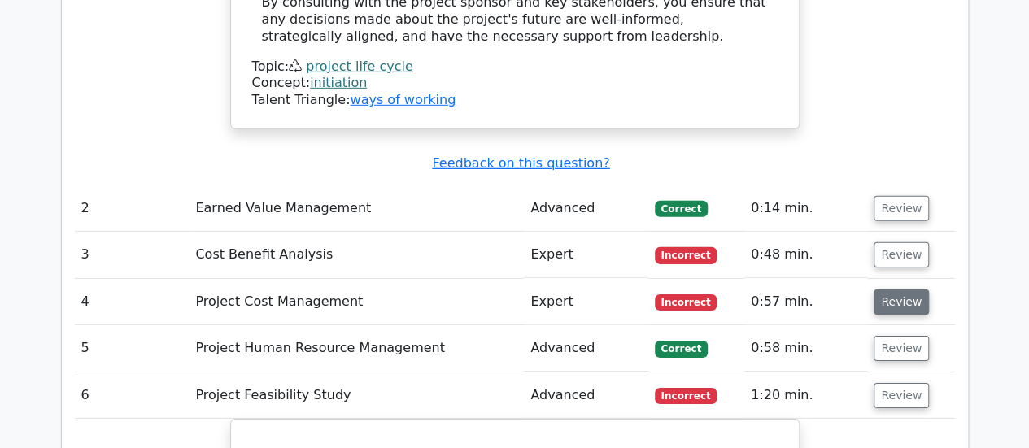
click at [899, 290] on button "Review" at bounding box center [901, 302] width 55 height 25
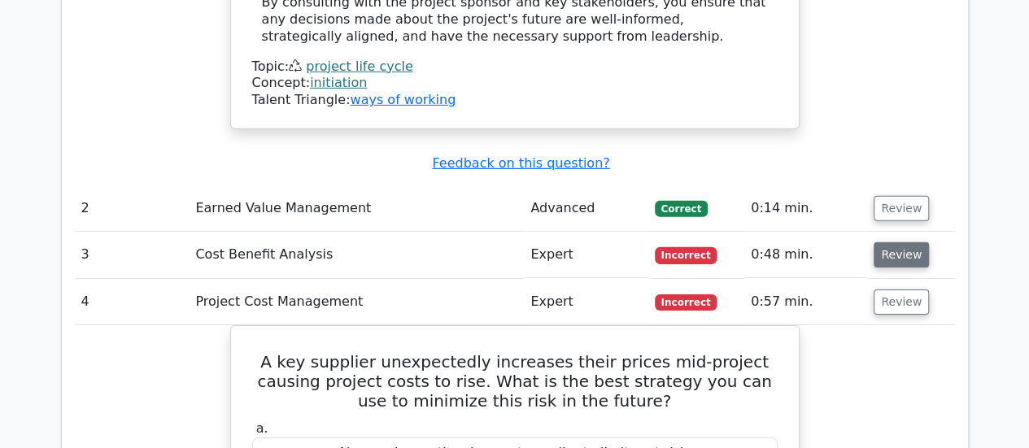
click at [903, 242] on button "Review" at bounding box center [901, 254] width 55 height 25
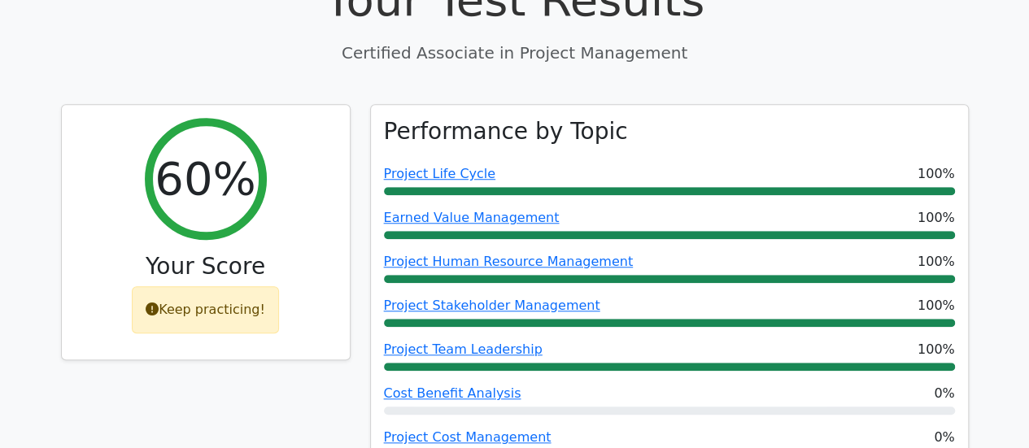
scroll to position [732, 0]
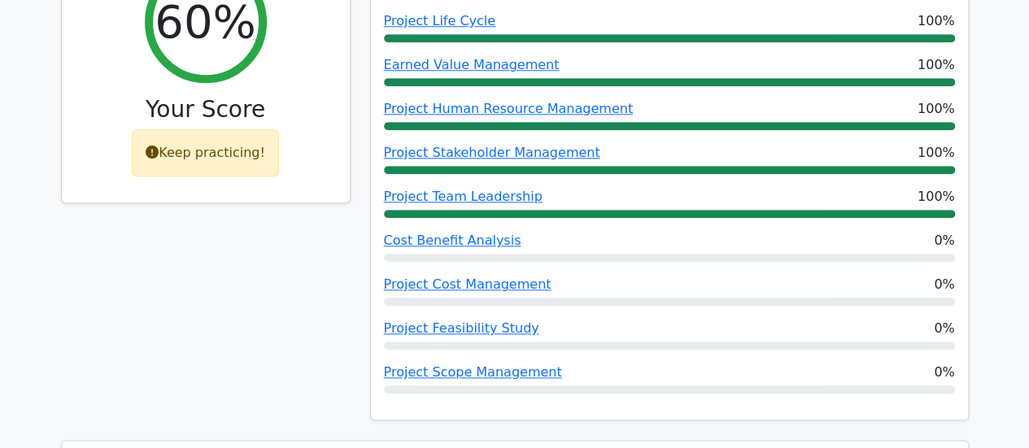
click at [210, 129] on div "Keep practicing!" at bounding box center [205, 152] width 147 height 47
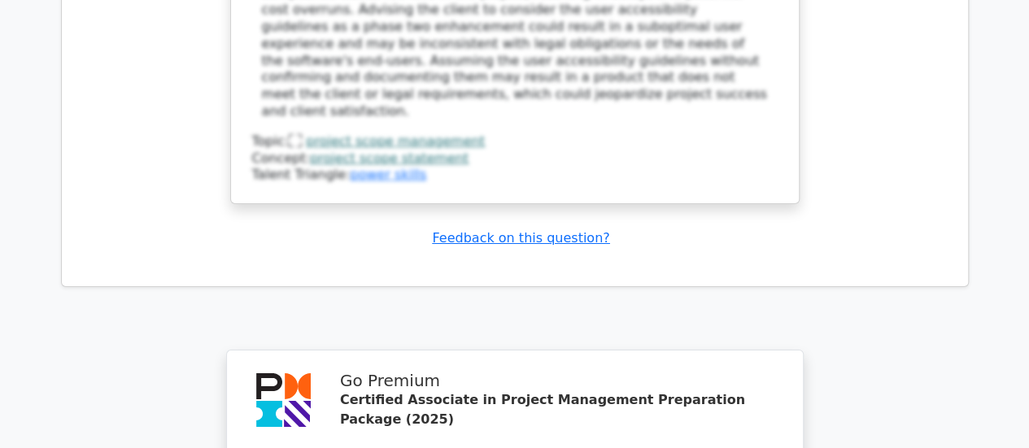
scroll to position [6101, 0]
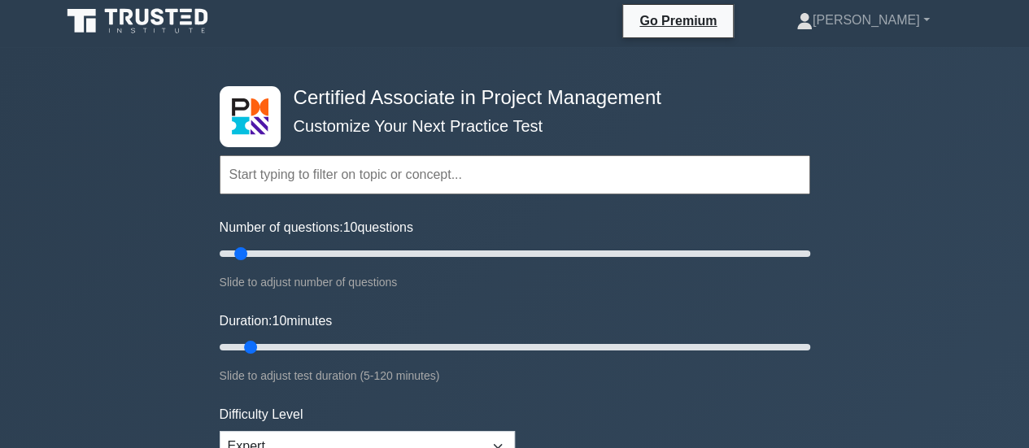
scroll to position [488, 0]
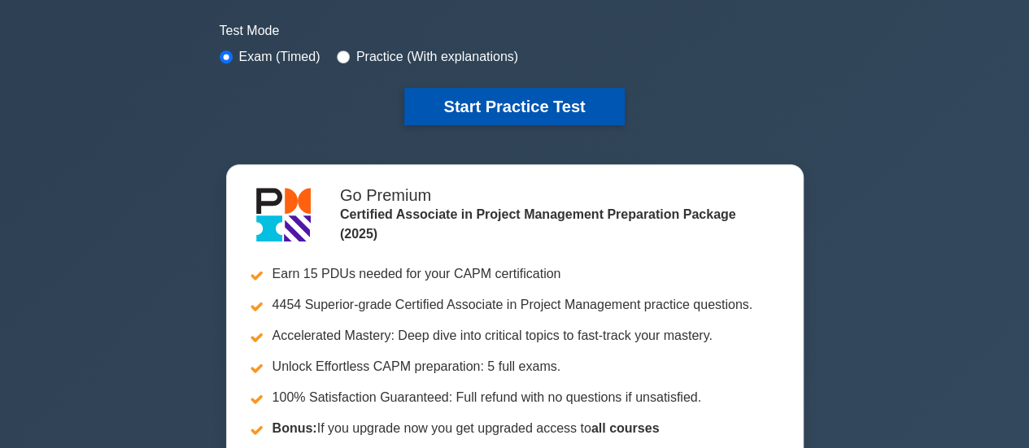
click at [516, 102] on button "Start Practice Test" at bounding box center [514, 106] width 220 height 37
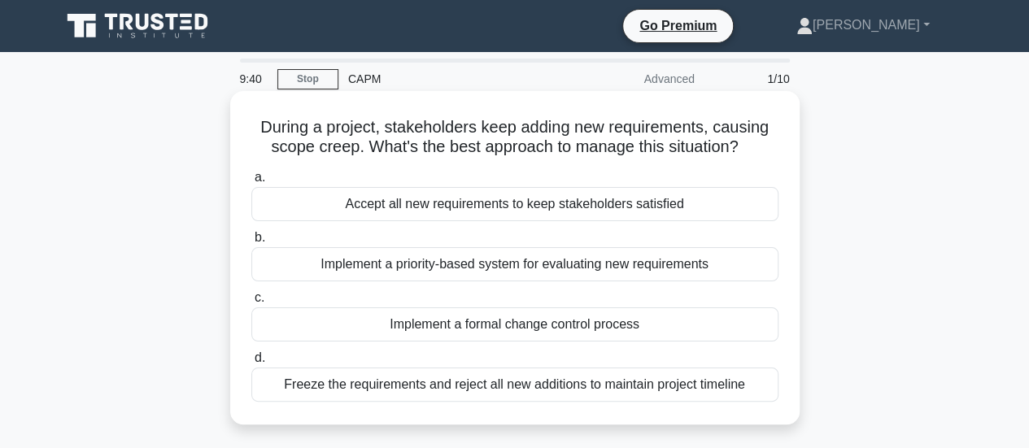
click at [608, 331] on div "Implement a formal change control process" at bounding box center [514, 324] width 527 height 34
click at [251, 303] on input "c. Implement a formal change control process" at bounding box center [251, 298] width 0 height 11
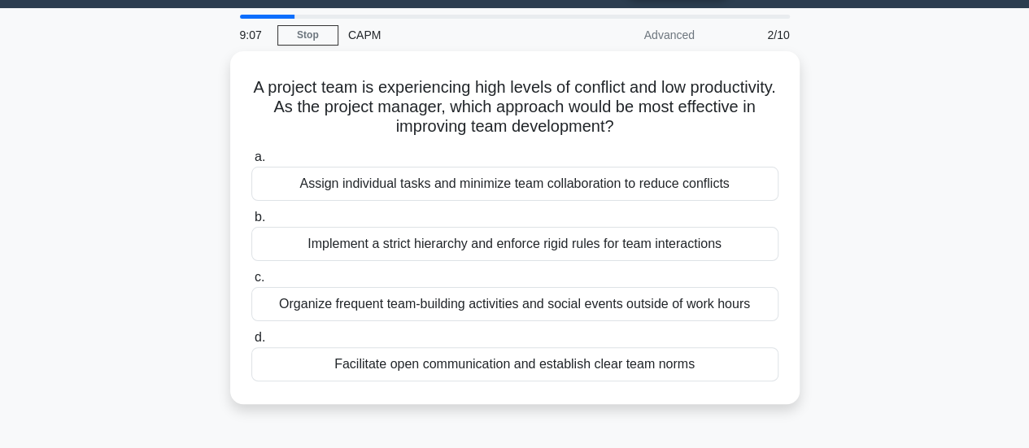
scroll to position [81, 0]
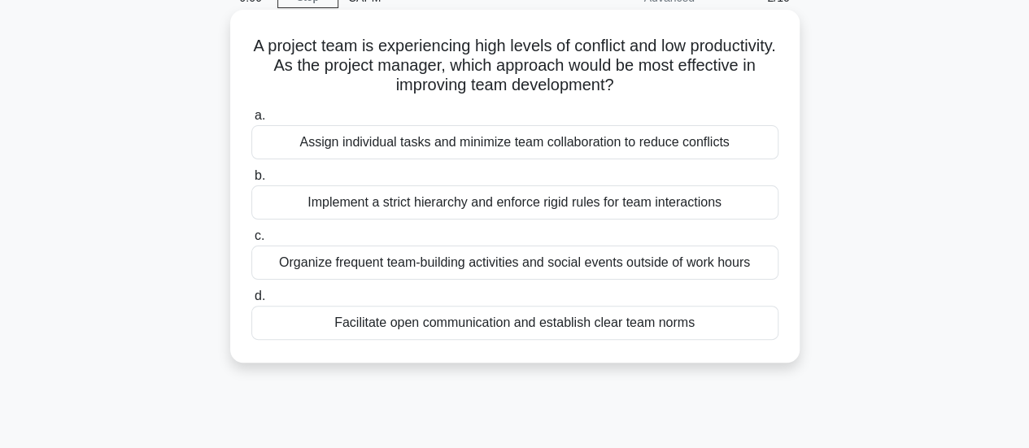
click at [623, 322] on div "Facilitate open communication and establish clear team norms" at bounding box center [514, 323] width 527 height 34
click at [251, 302] on input "d. Facilitate open communication and establish clear team norms" at bounding box center [251, 296] width 0 height 11
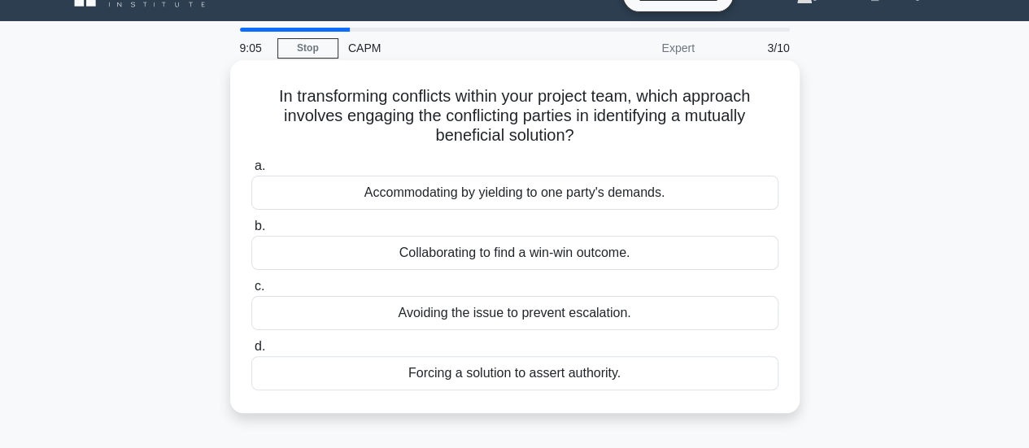
scroll to position [0, 0]
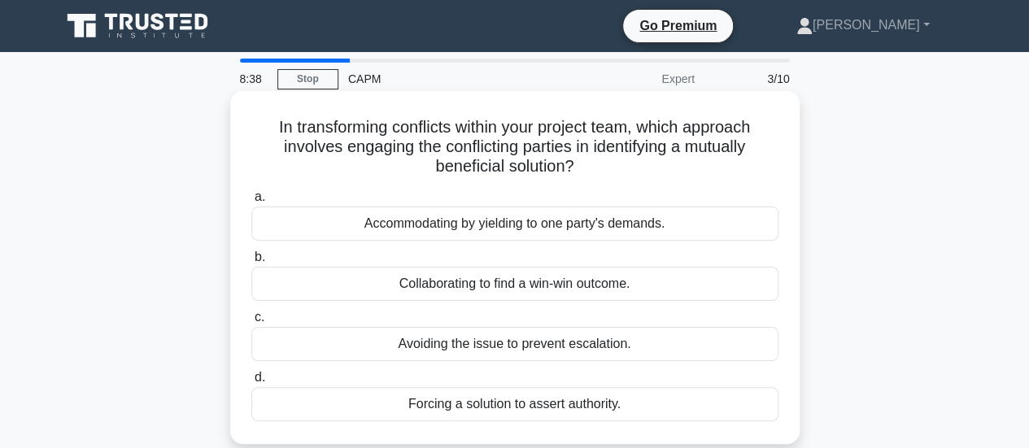
click at [559, 286] on div "Collaborating to find a win-win outcome." at bounding box center [514, 284] width 527 height 34
click at [251, 263] on input "b. Collaborating to find a win-win outcome." at bounding box center [251, 257] width 0 height 11
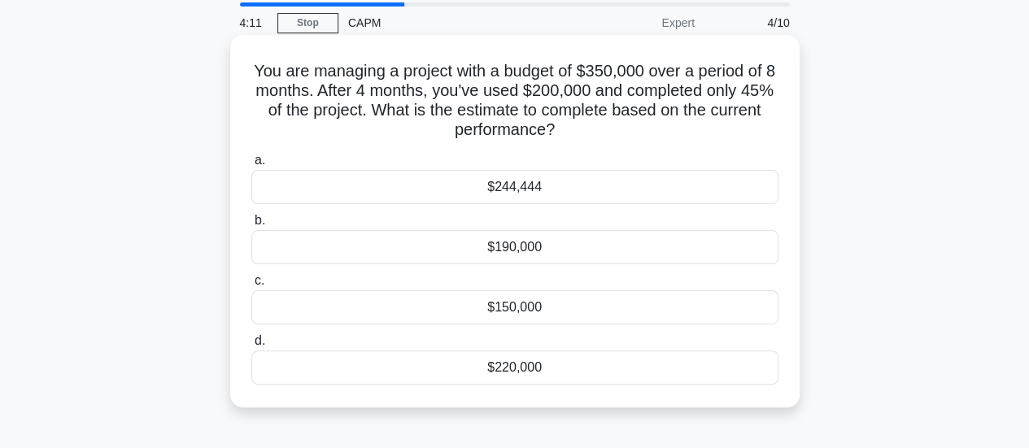
scroll to position [81, 0]
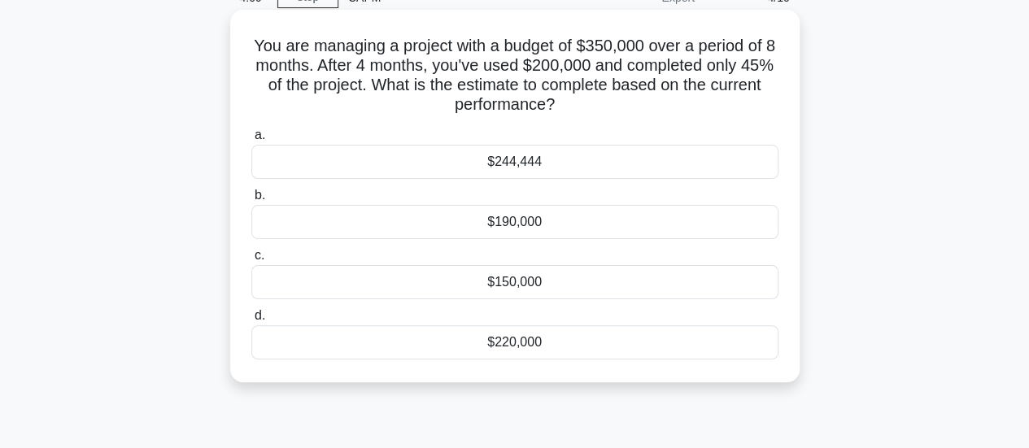
click at [517, 158] on div "$244,444" at bounding box center [514, 162] width 527 height 34
click at [251, 141] on input "a. $244,444" at bounding box center [251, 135] width 0 height 11
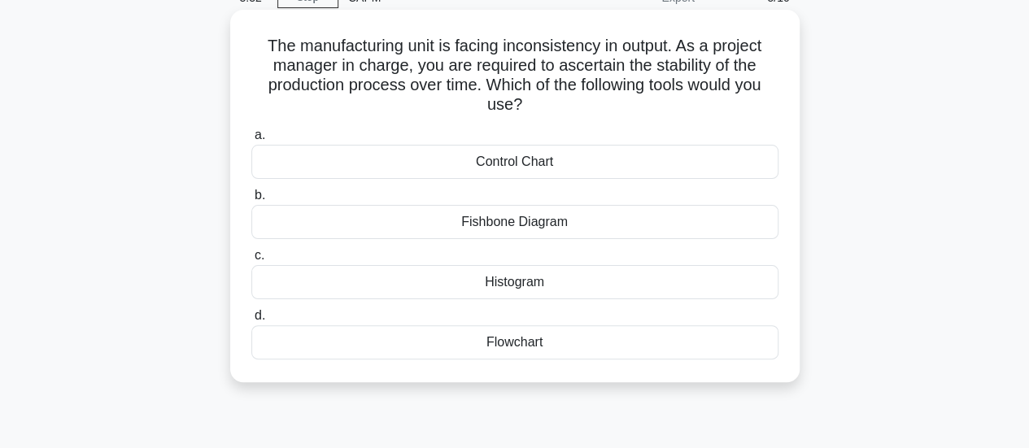
click at [522, 167] on div "Control Chart" at bounding box center [514, 162] width 527 height 34
click at [251, 141] on input "a. Control Chart" at bounding box center [251, 135] width 0 height 11
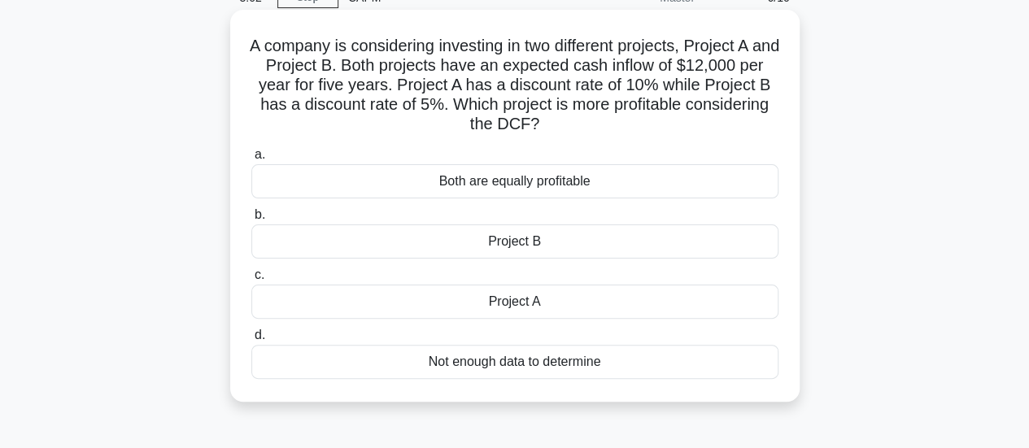
scroll to position [0, 0]
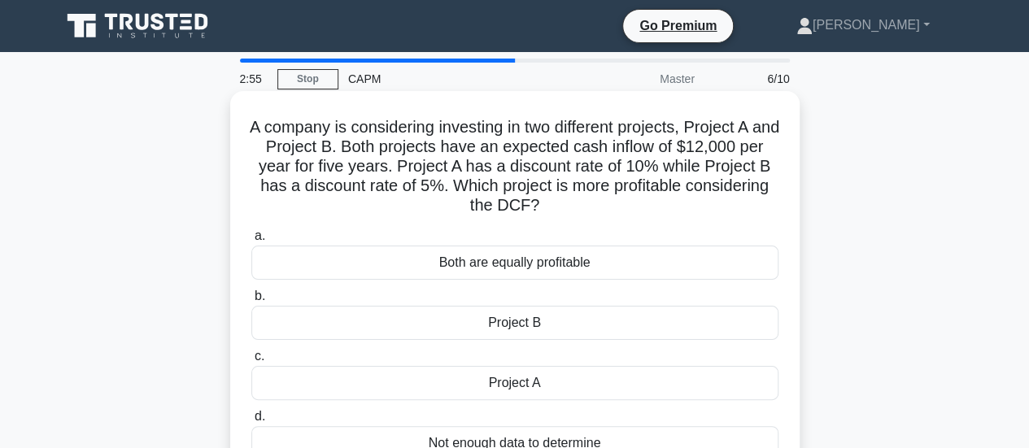
click at [524, 316] on div "Project B" at bounding box center [514, 323] width 527 height 34
click at [251, 302] on input "b. Project B" at bounding box center [251, 296] width 0 height 11
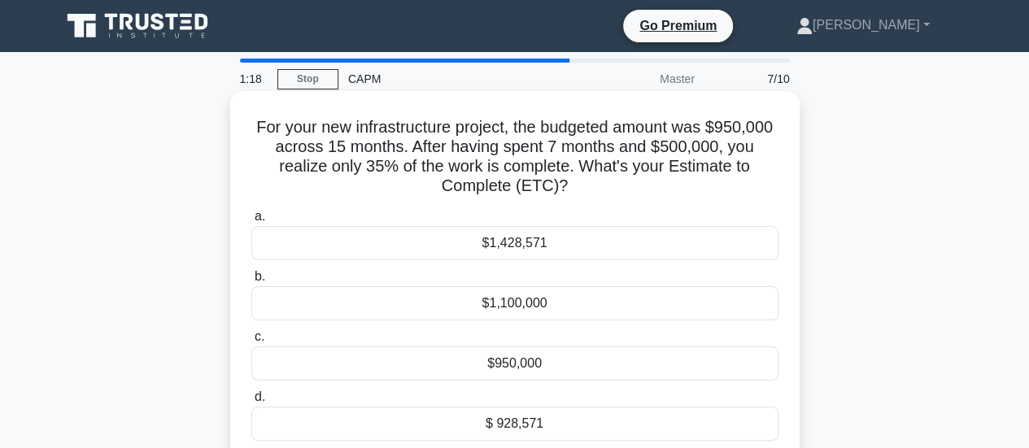
scroll to position [81, 0]
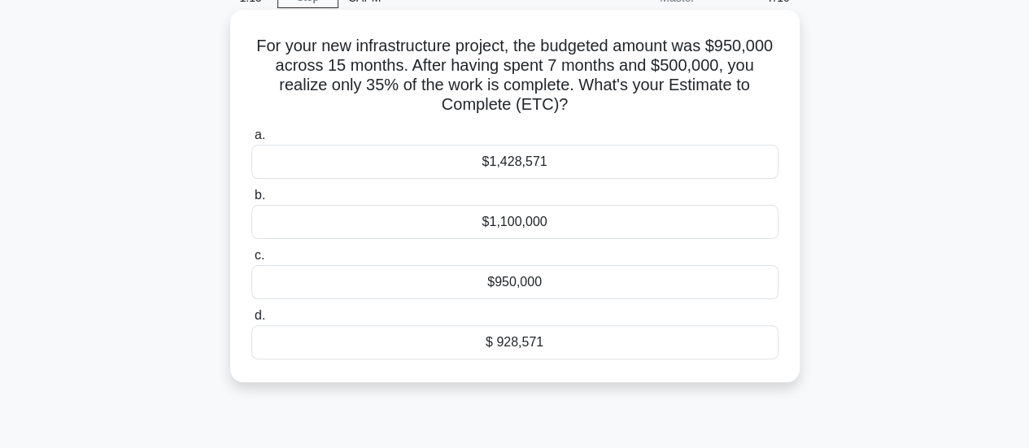
click at [521, 339] on div "$ 928,571" at bounding box center [514, 342] width 527 height 34
click at [251, 321] on input "d. $ 928,571" at bounding box center [251, 316] width 0 height 11
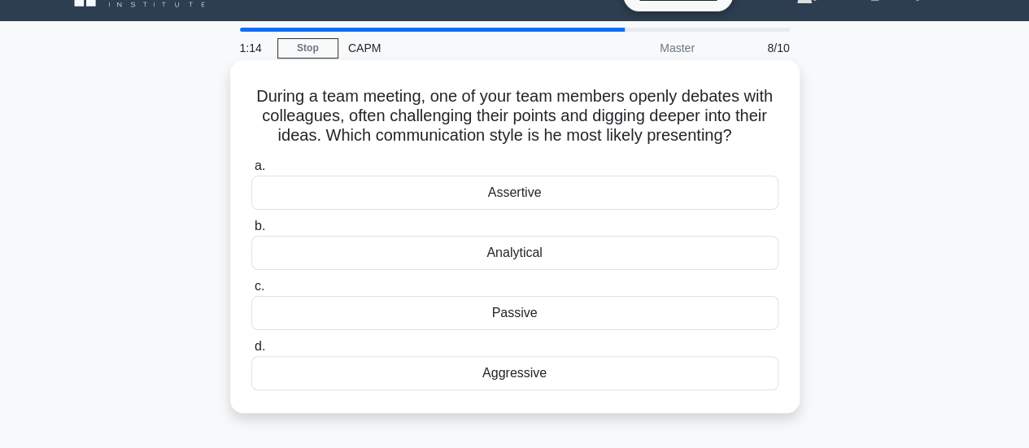
scroll to position [0, 0]
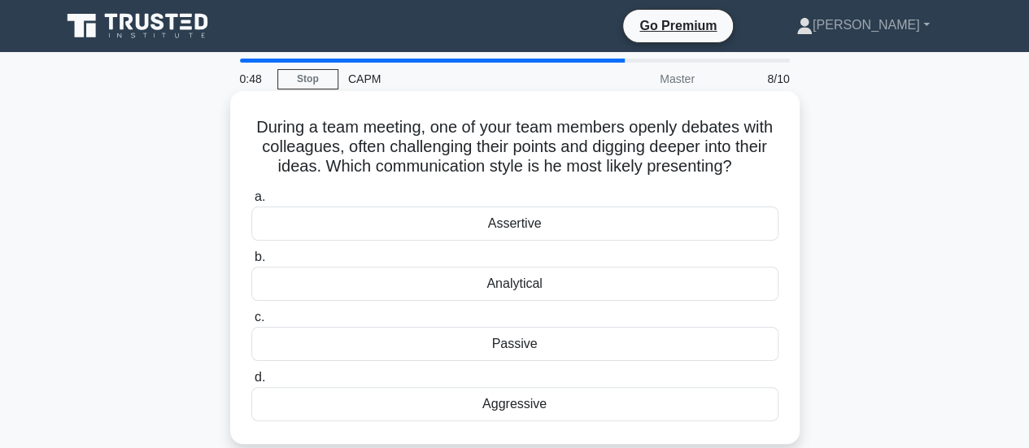
click at [530, 284] on div "Analytical" at bounding box center [514, 284] width 527 height 34
click at [251, 263] on input "b. Analytical" at bounding box center [251, 257] width 0 height 11
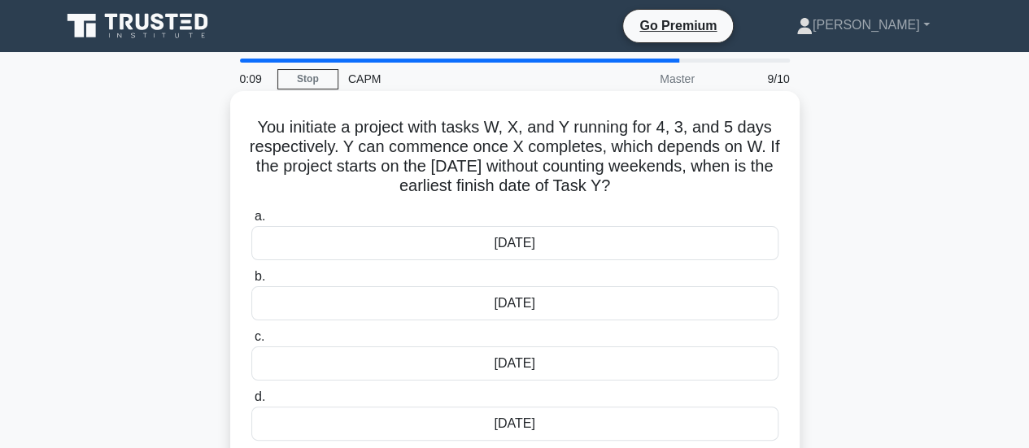
click at [523, 244] on div "[DATE]" at bounding box center [514, 243] width 527 height 34
click at [251, 222] on input "a. 15th June" at bounding box center [251, 216] width 0 height 11
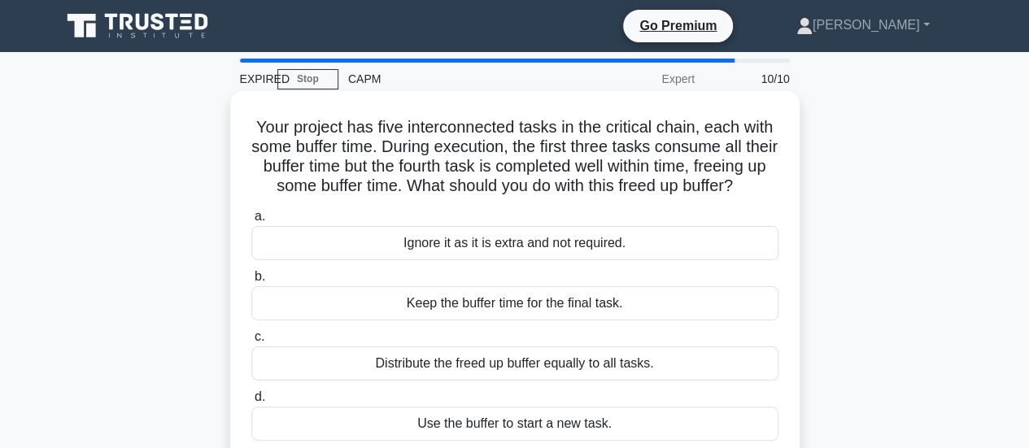
click at [521, 435] on div "Use the buffer to start a new task." at bounding box center [514, 424] width 527 height 34
click at [251, 403] on input "d. Use the buffer to start a new task." at bounding box center [251, 397] width 0 height 11
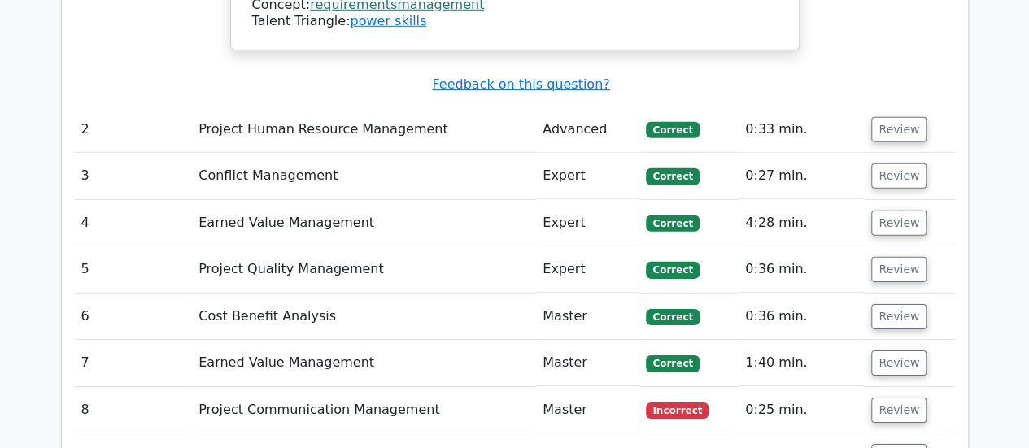
scroll to position [2440, 0]
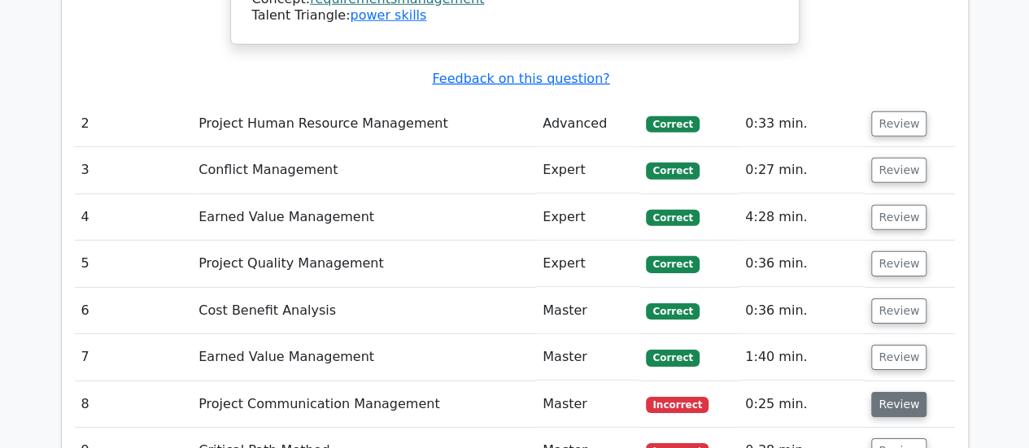
click at [900, 392] on button "Review" at bounding box center [898, 404] width 55 height 25
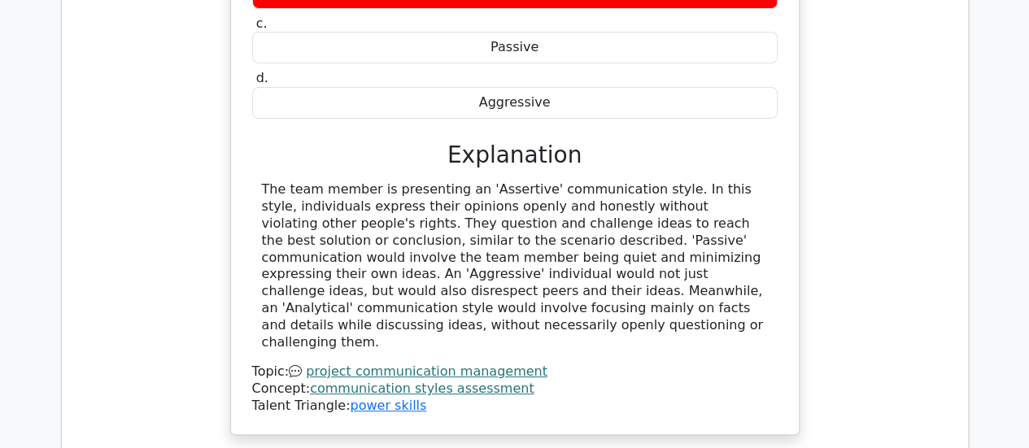
scroll to position [3172, 0]
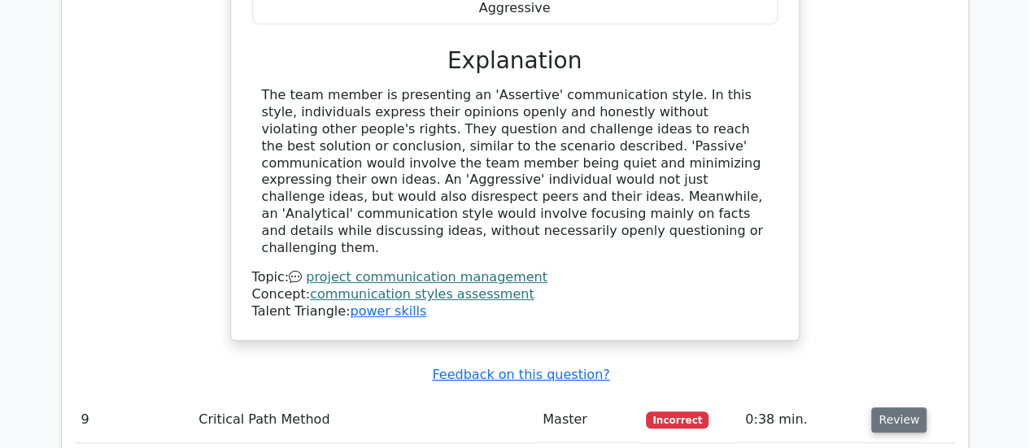
click at [904, 408] on button "Review" at bounding box center [898, 420] width 55 height 25
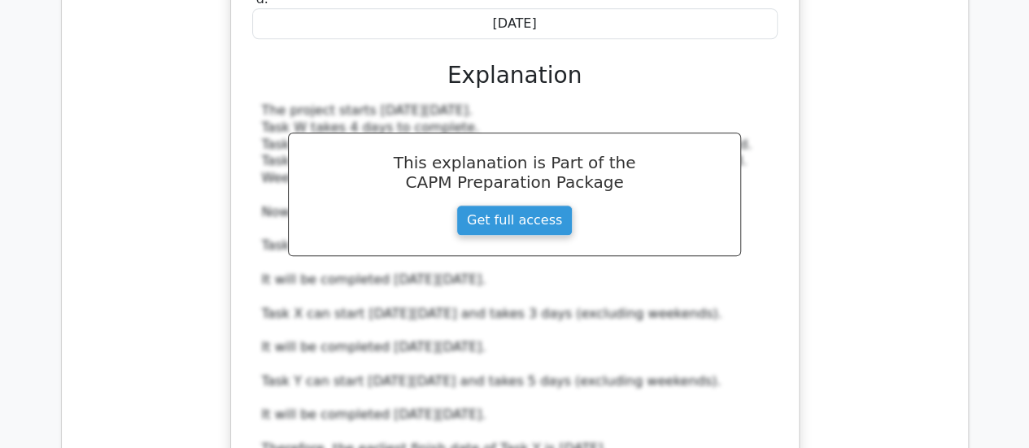
scroll to position [4067, 0]
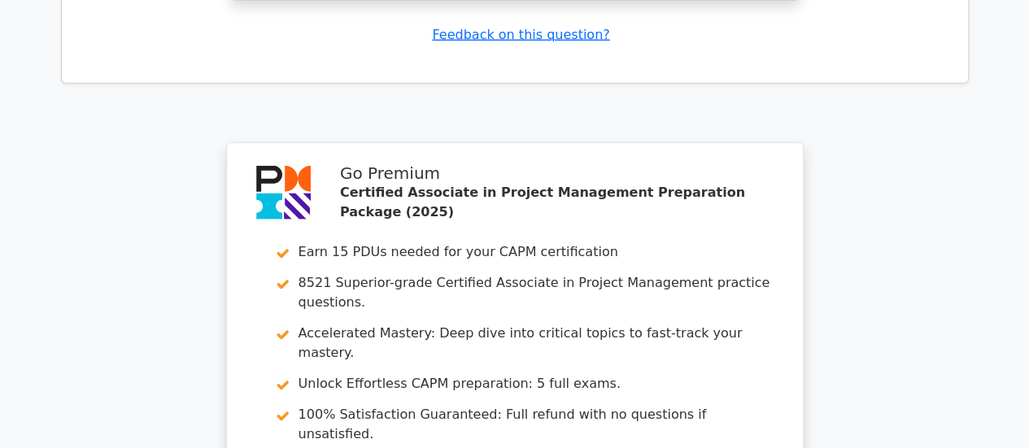
scroll to position [5287, 0]
